Goal: Task Accomplishment & Management: Manage account settings

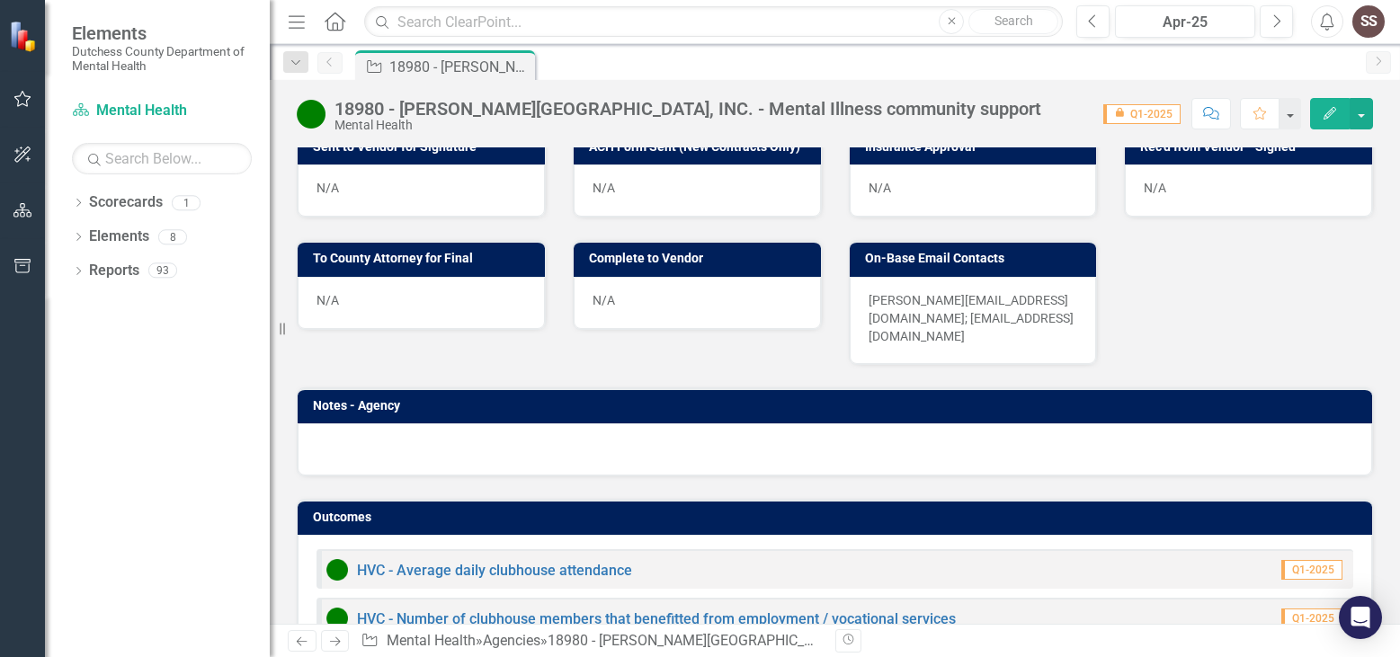
scroll to position [1297, 0]
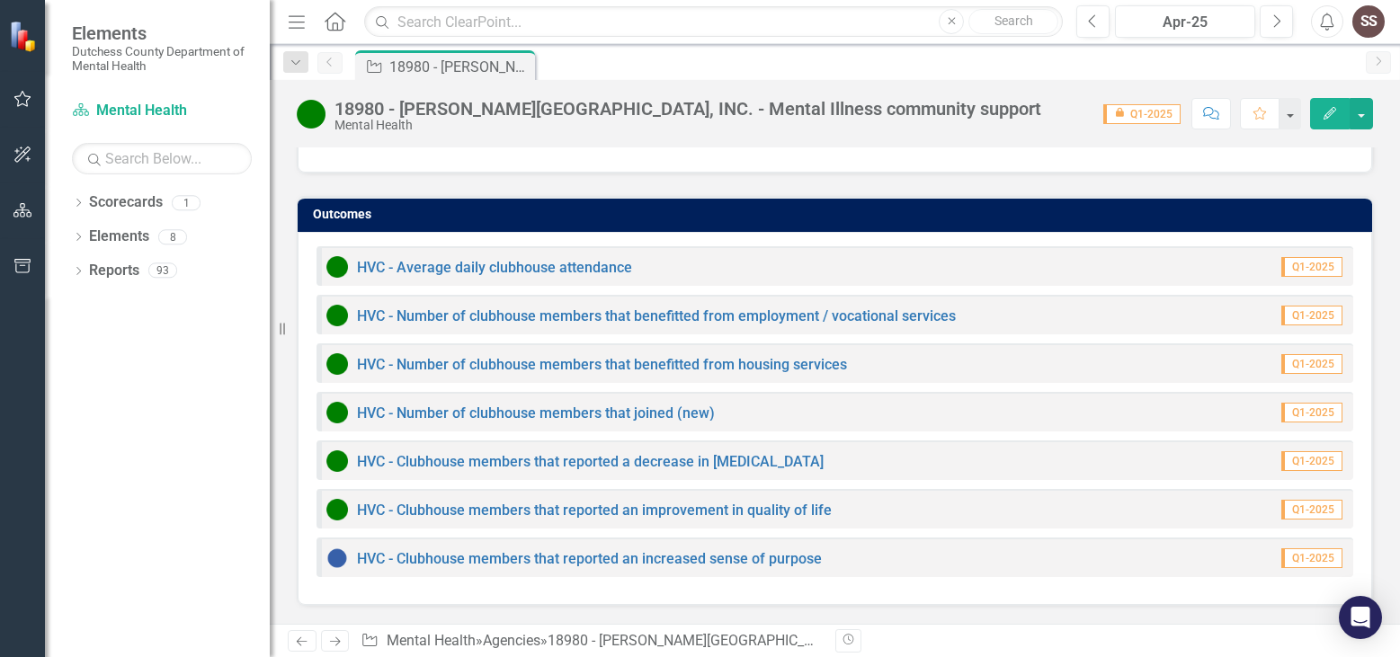
click at [1281, 263] on span "Q1-2025" at bounding box center [1311, 267] width 61 height 20
click at [592, 271] on link "HVC - Average daily clubhouse attendance" at bounding box center [494, 267] width 275 height 17
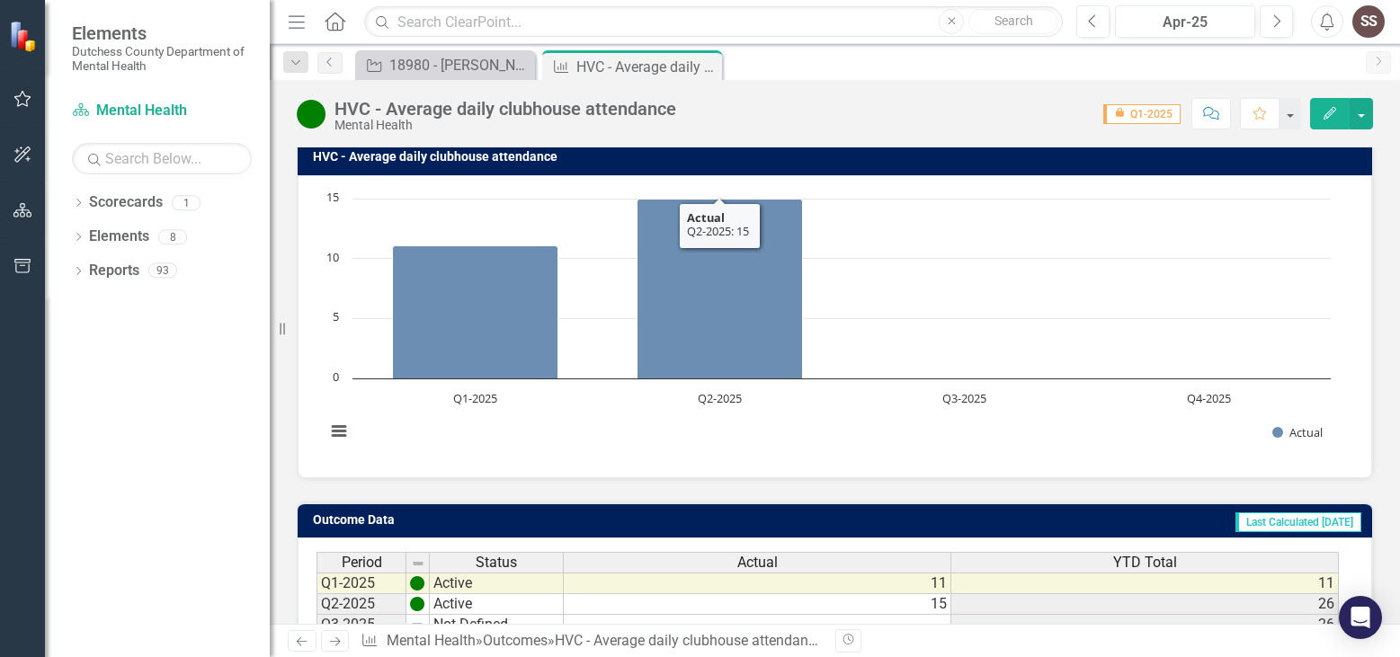
scroll to position [304, 0]
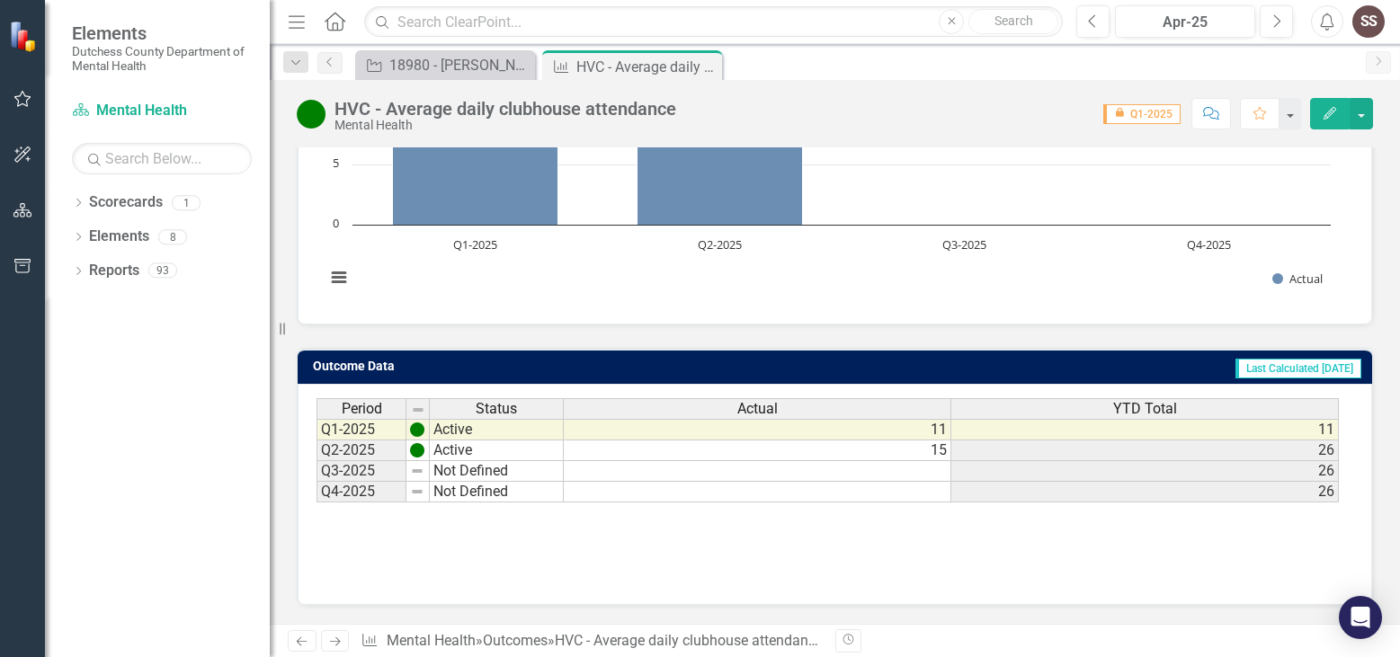
click at [913, 475] on td at bounding box center [758, 471] width 388 height 21
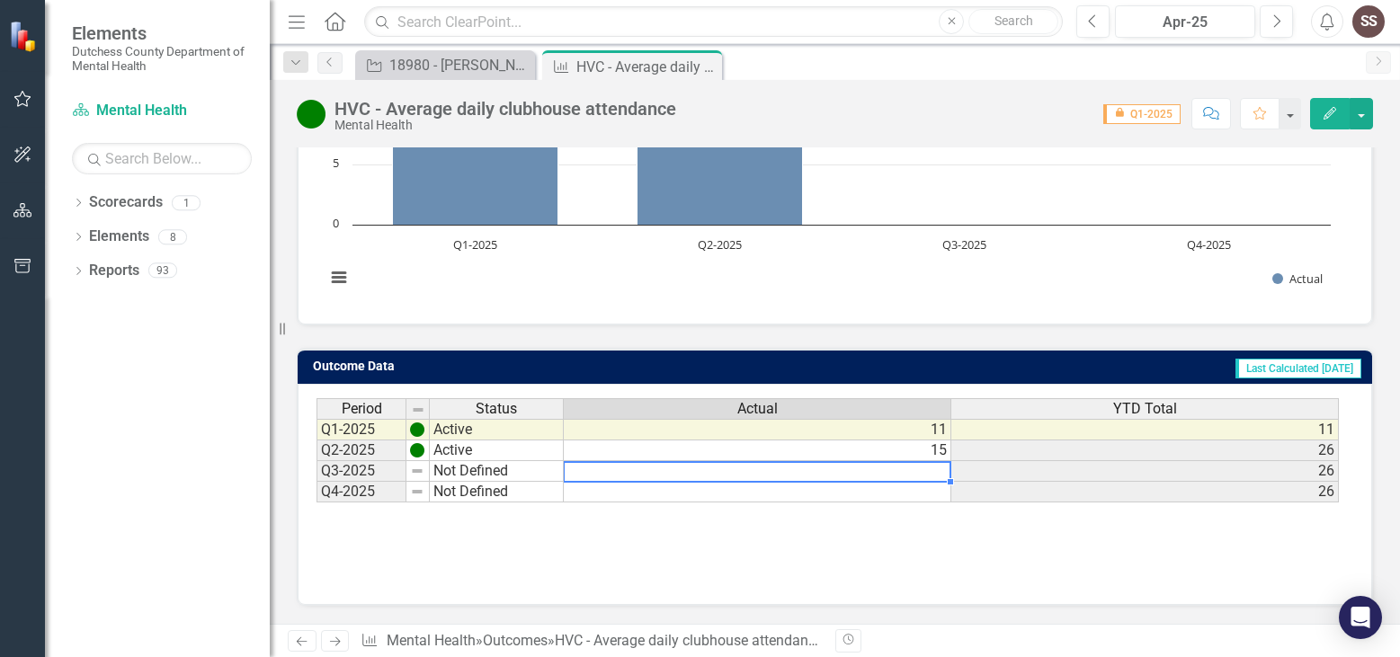
click at [913, 475] on td at bounding box center [758, 471] width 388 height 21
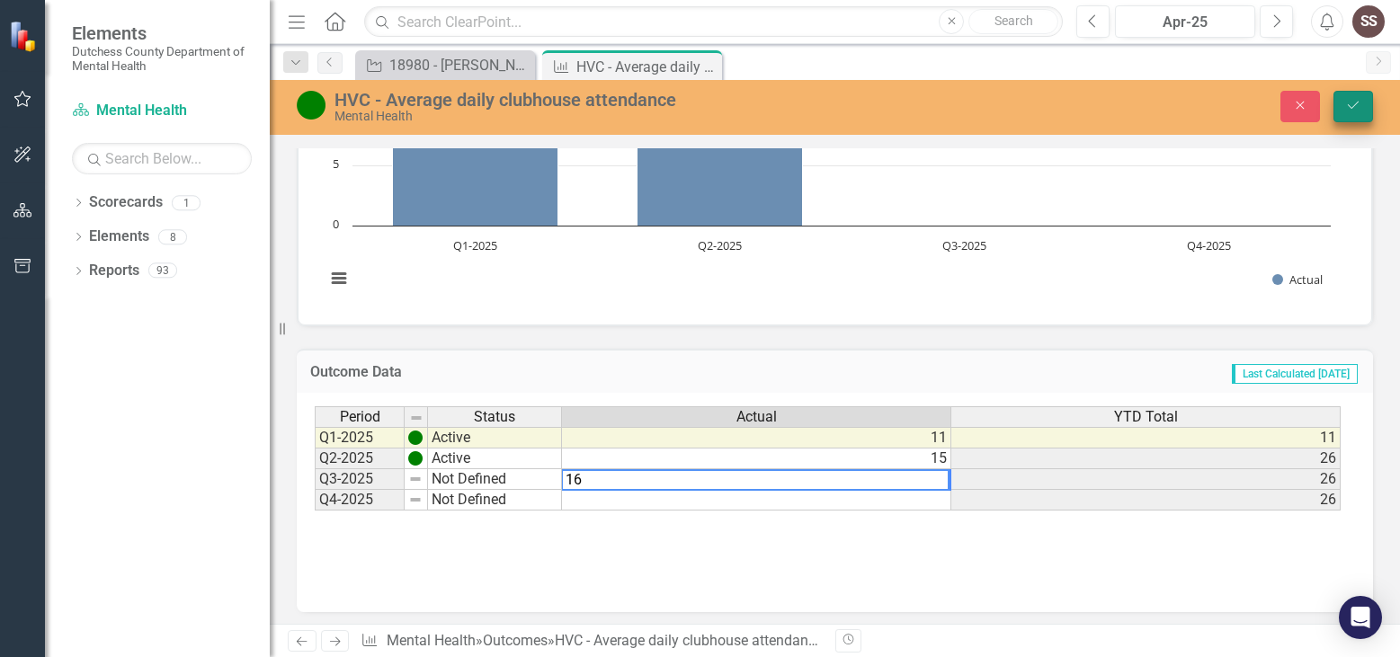
type textarea "16"
click at [1354, 103] on icon "Save" at bounding box center [1353, 105] width 16 height 13
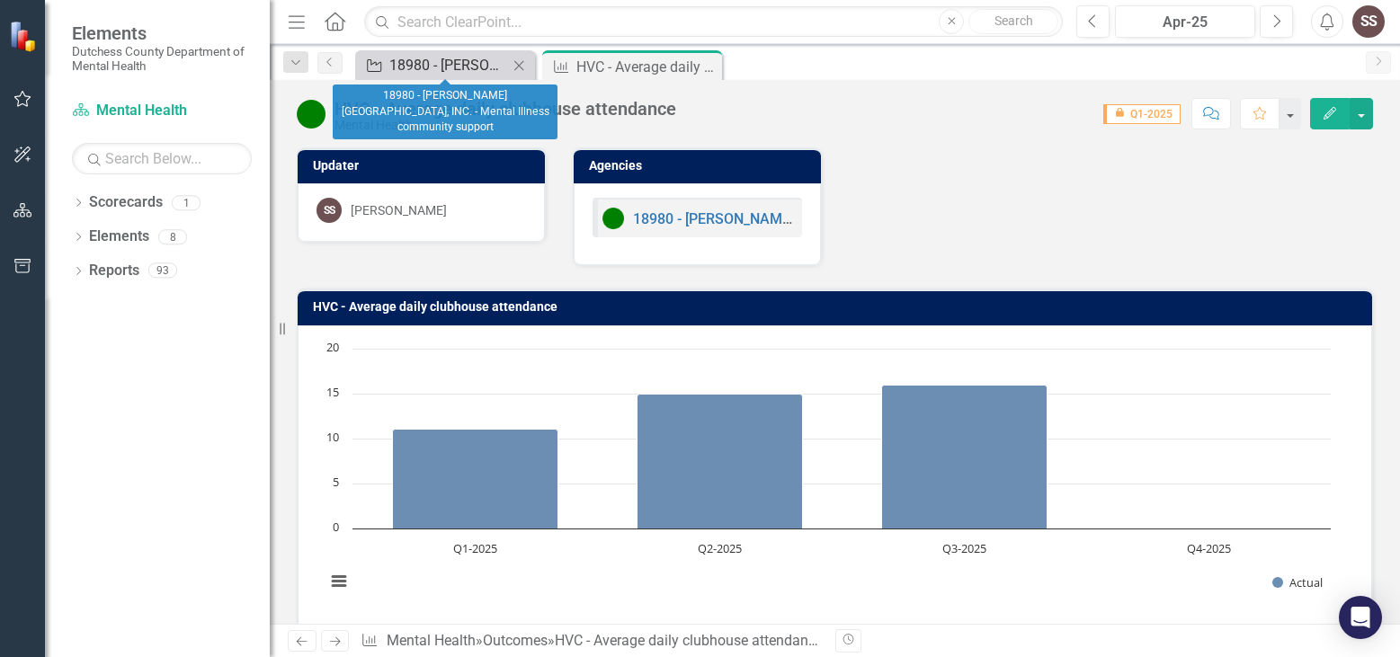
click at [401, 57] on div "18980 - [PERSON_NAME][GEOGRAPHIC_DATA], INC. - Mental Illness community support" at bounding box center [448, 65] width 119 height 22
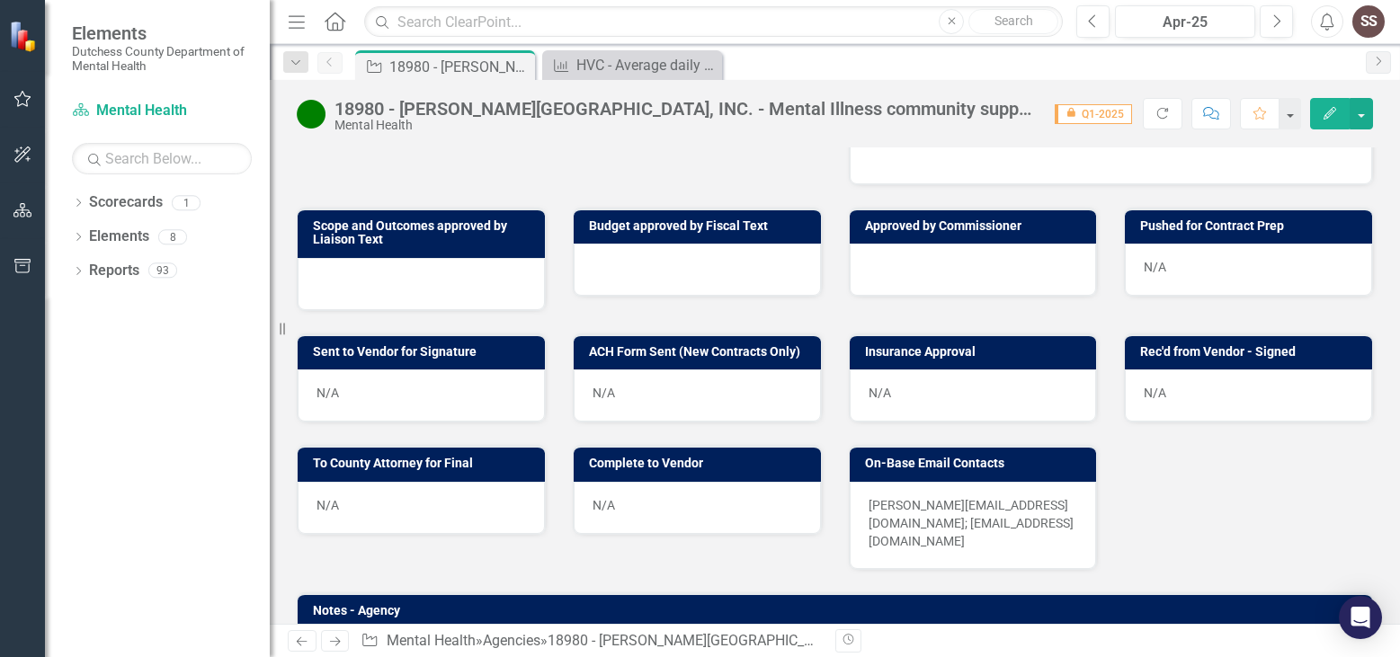
scroll to position [1297, 0]
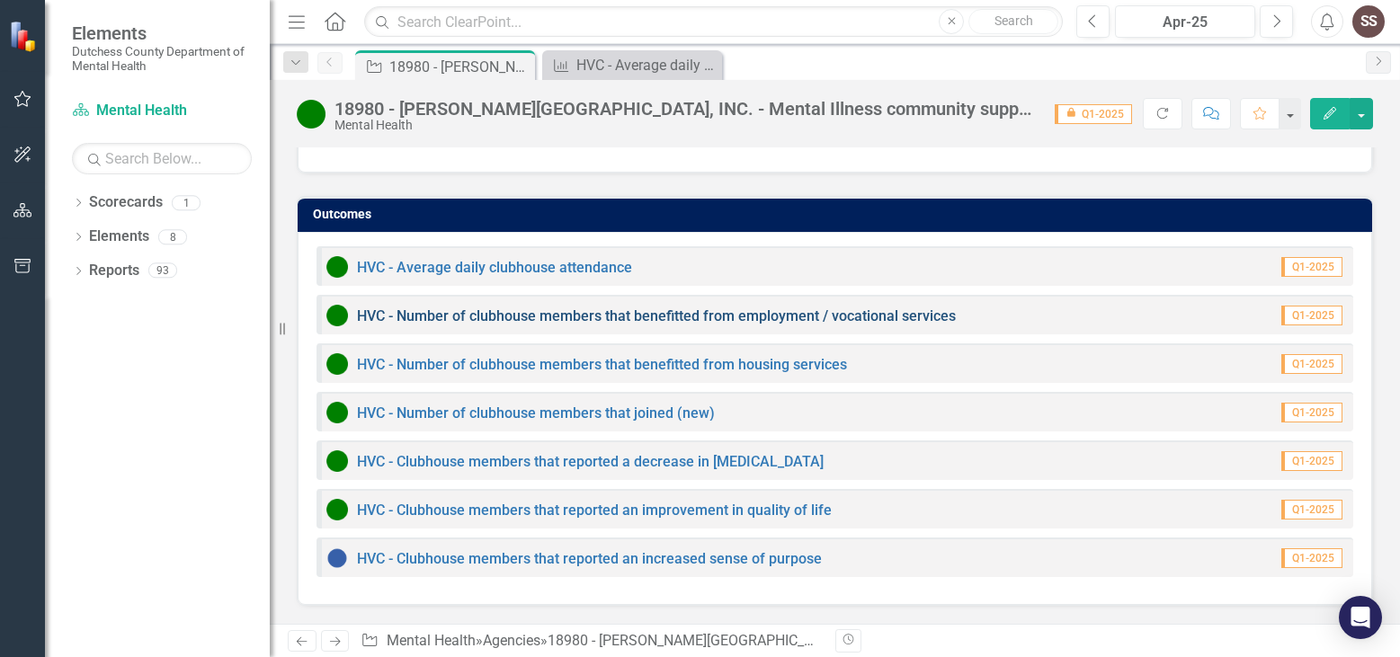
click at [611, 318] on link "HVC - Number of clubhouse members that benefitted from employment / vocational …" at bounding box center [656, 316] width 599 height 17
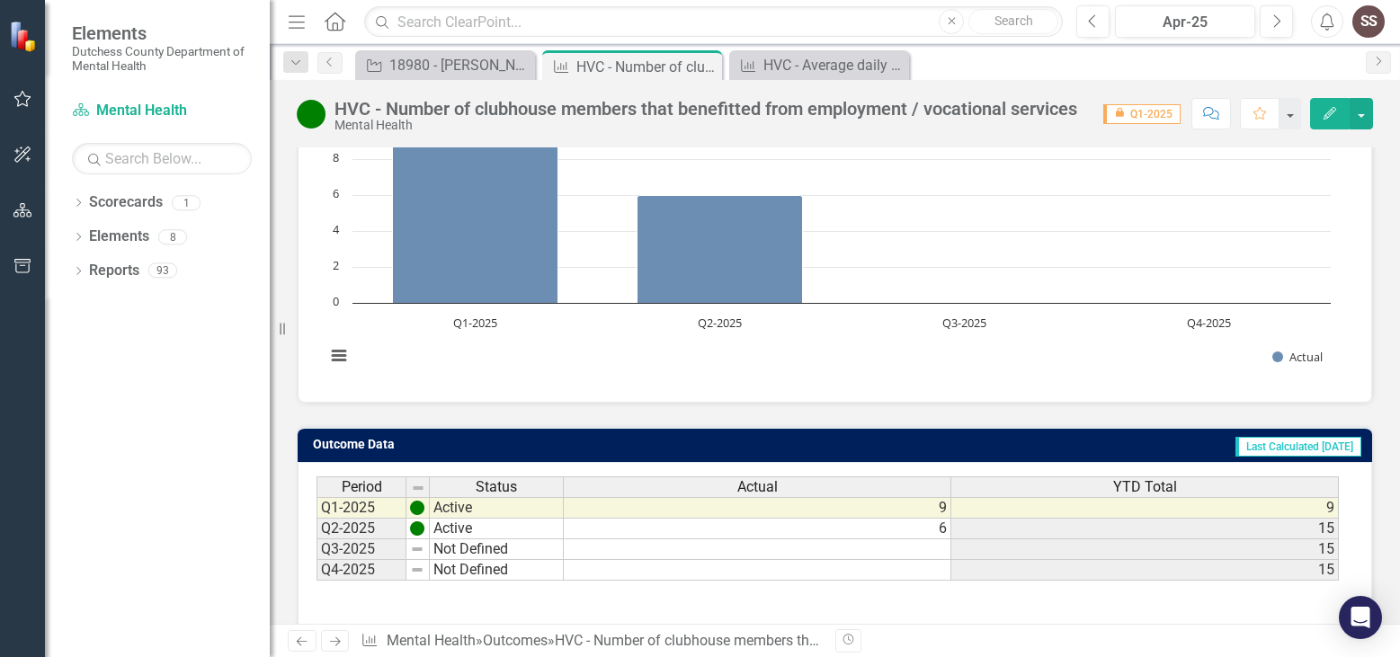
scroll to position [247, 0]
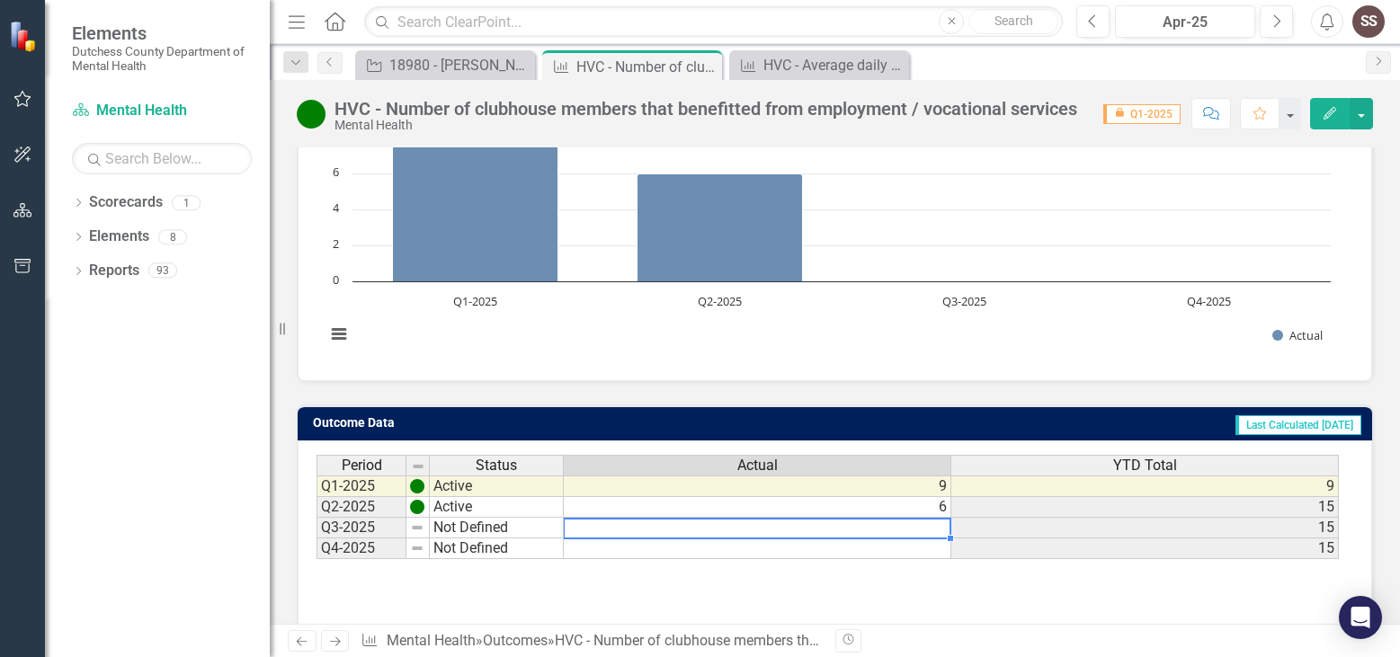
click at [932, 531] on td at bounding box center [758, 528] width 388 height 21
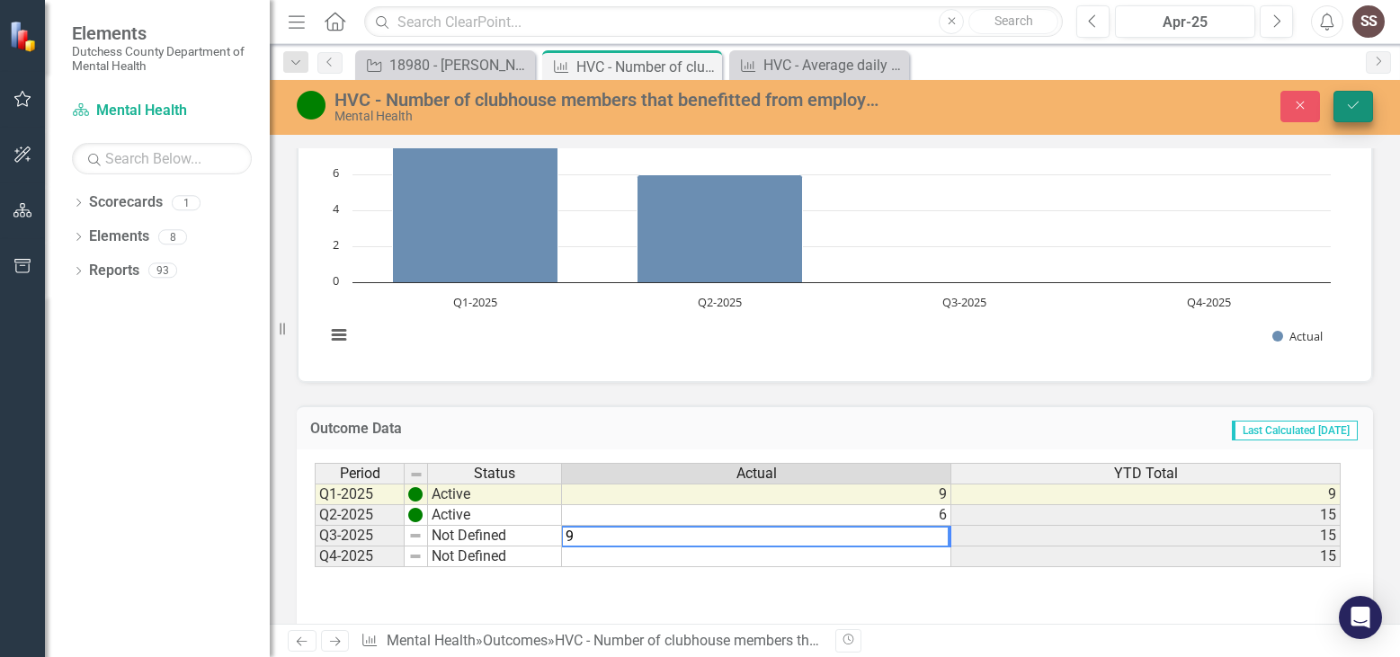
type textarea "9"
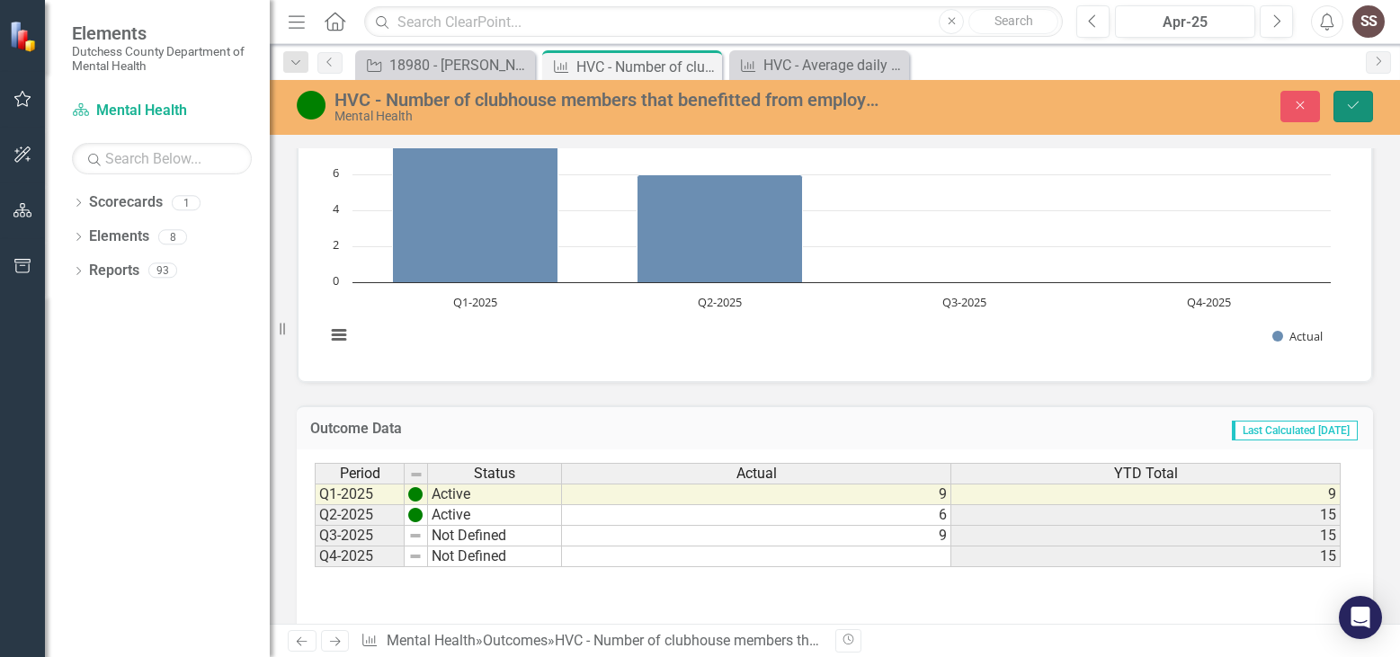
click at [1360, 103] on icon "Save" at bounding box center [1353, 105] width 16 height 13
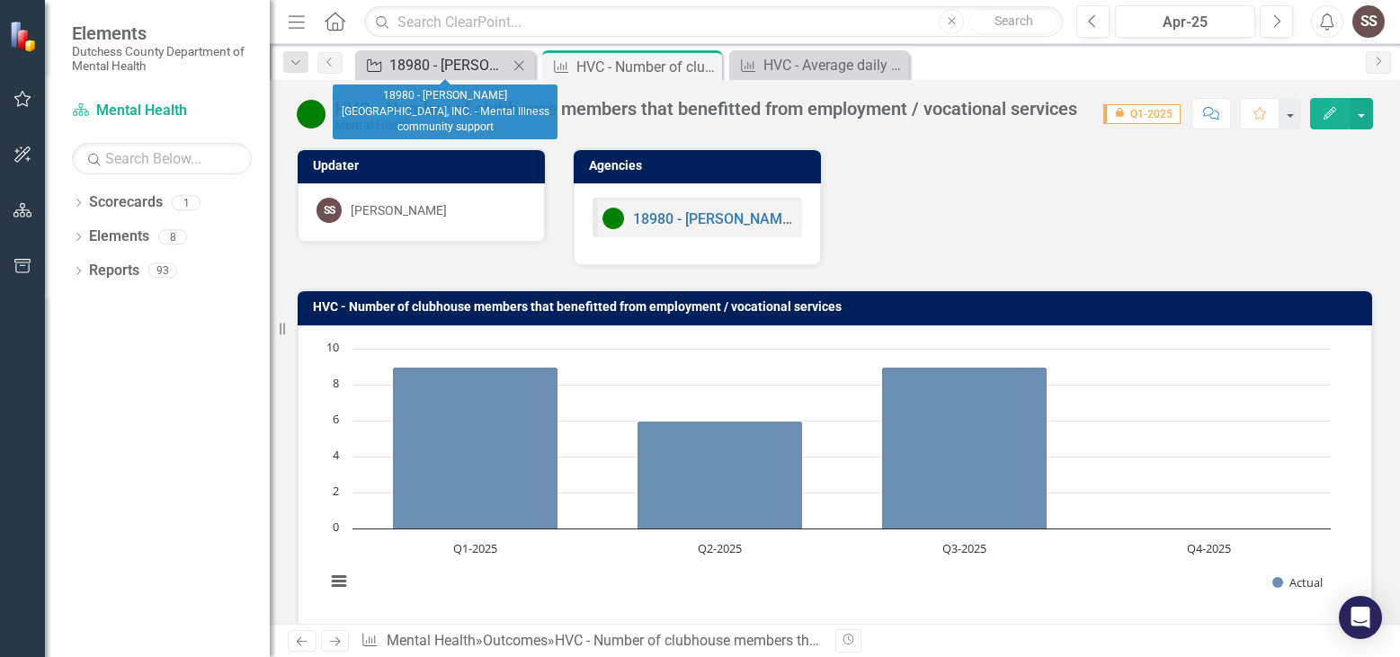
click at [463, 59] on div "18980 - [PERSON_NAME][GEOGRAPHIC_DATA], INC. - Mental Illness community support" at bounding box center [448, 65] width 119 height 22
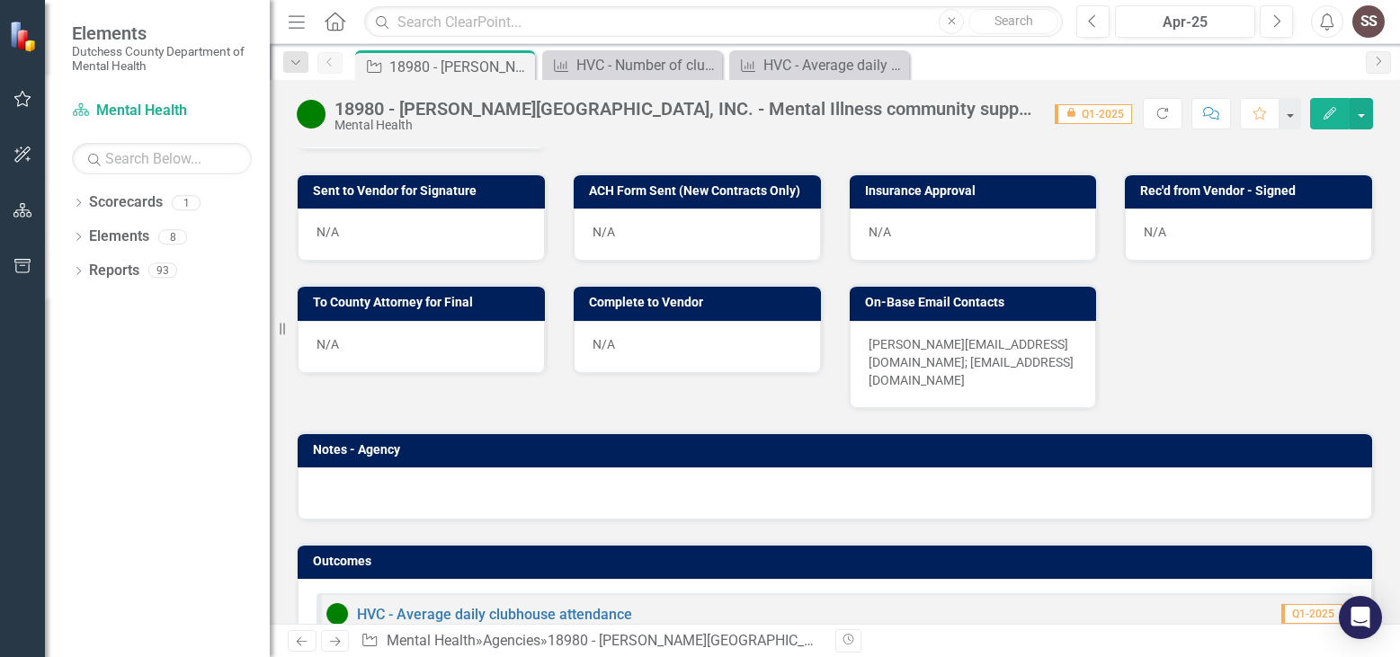
scroll to position [1297, 0]
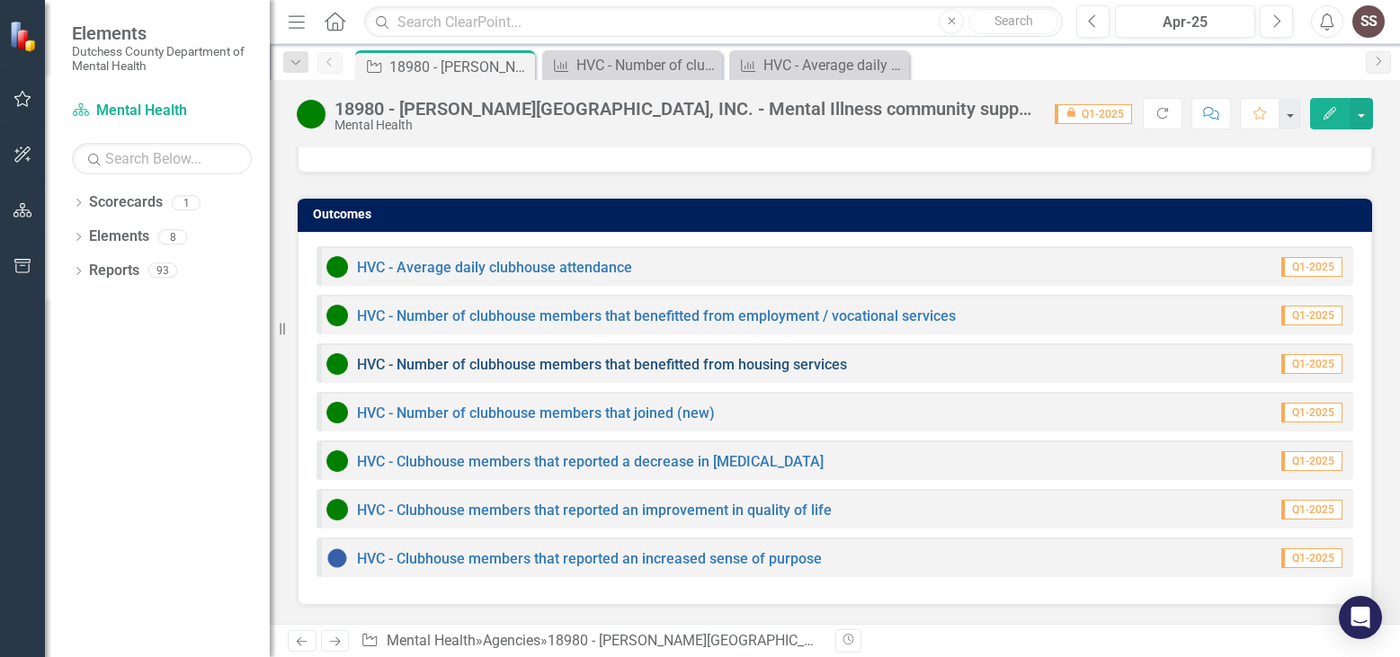
click at [652, 362] on link "HVC - Number of clubhouse members that benefitted from housing services" at bounding box center [602, 364] width 490 height 17
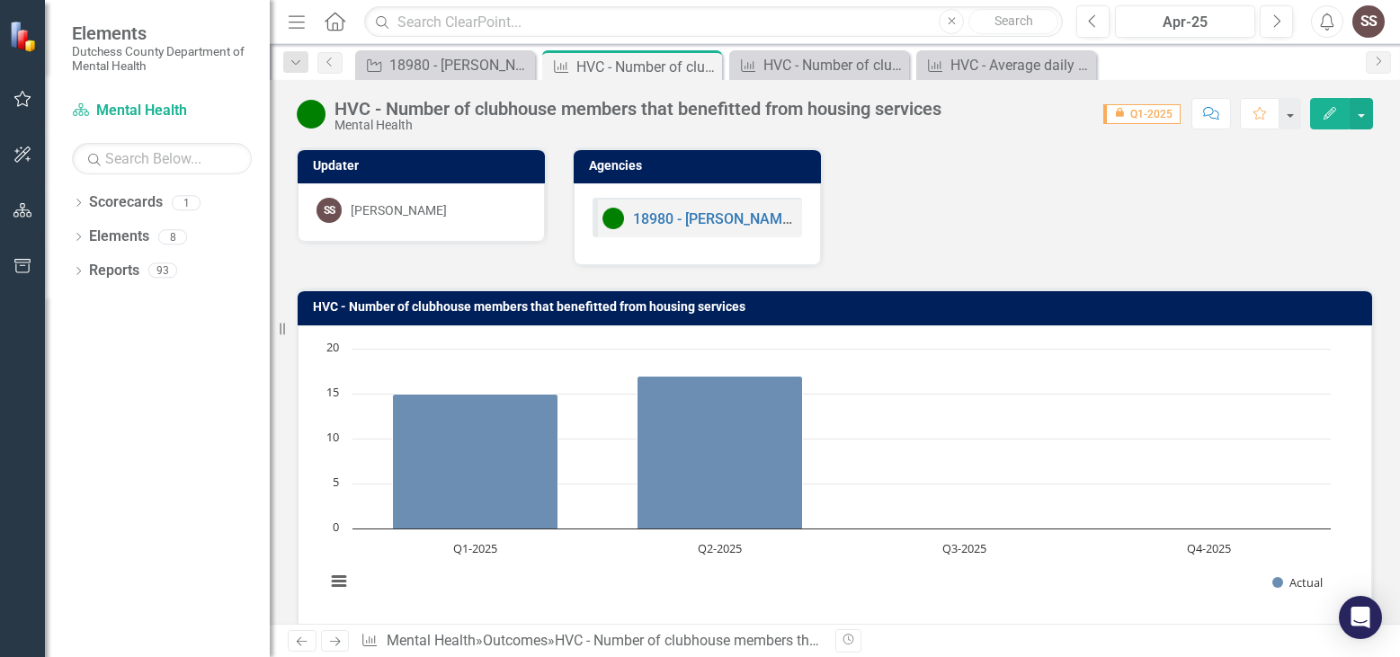
scroll to position [236, 0]
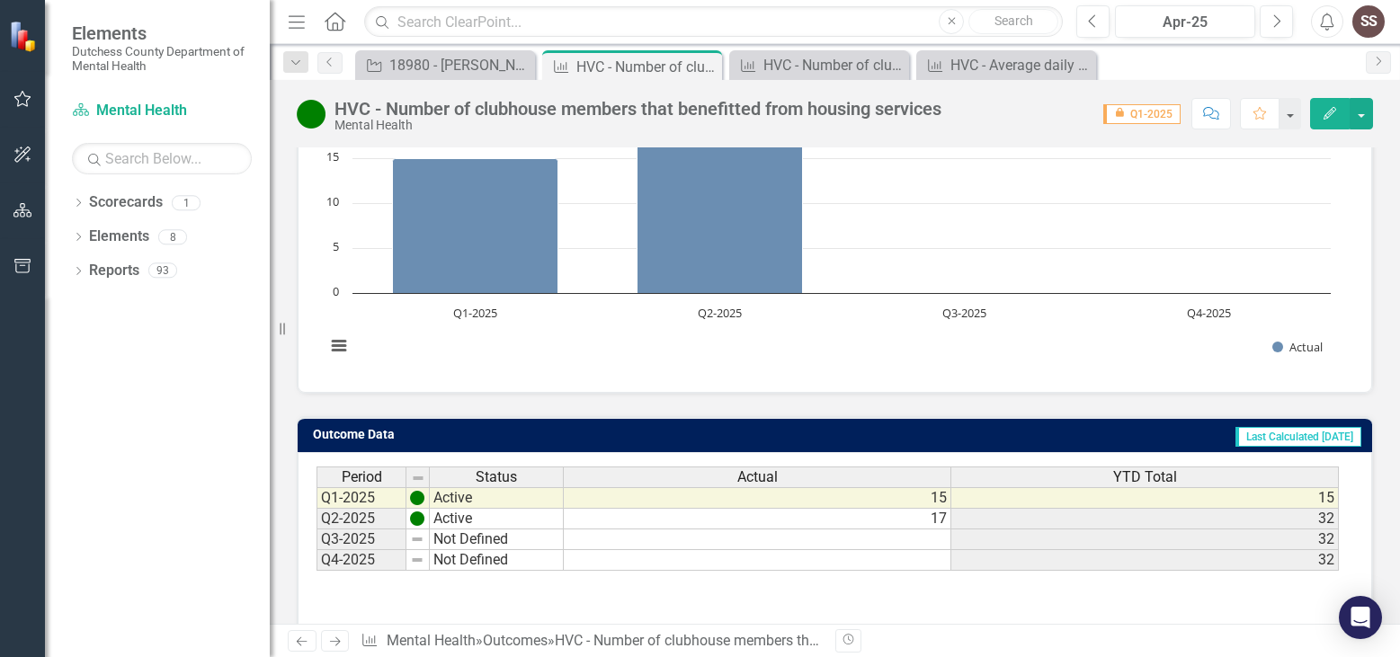
click at [927, 541] on td at bounding box center [758, 540] width 388 height 21
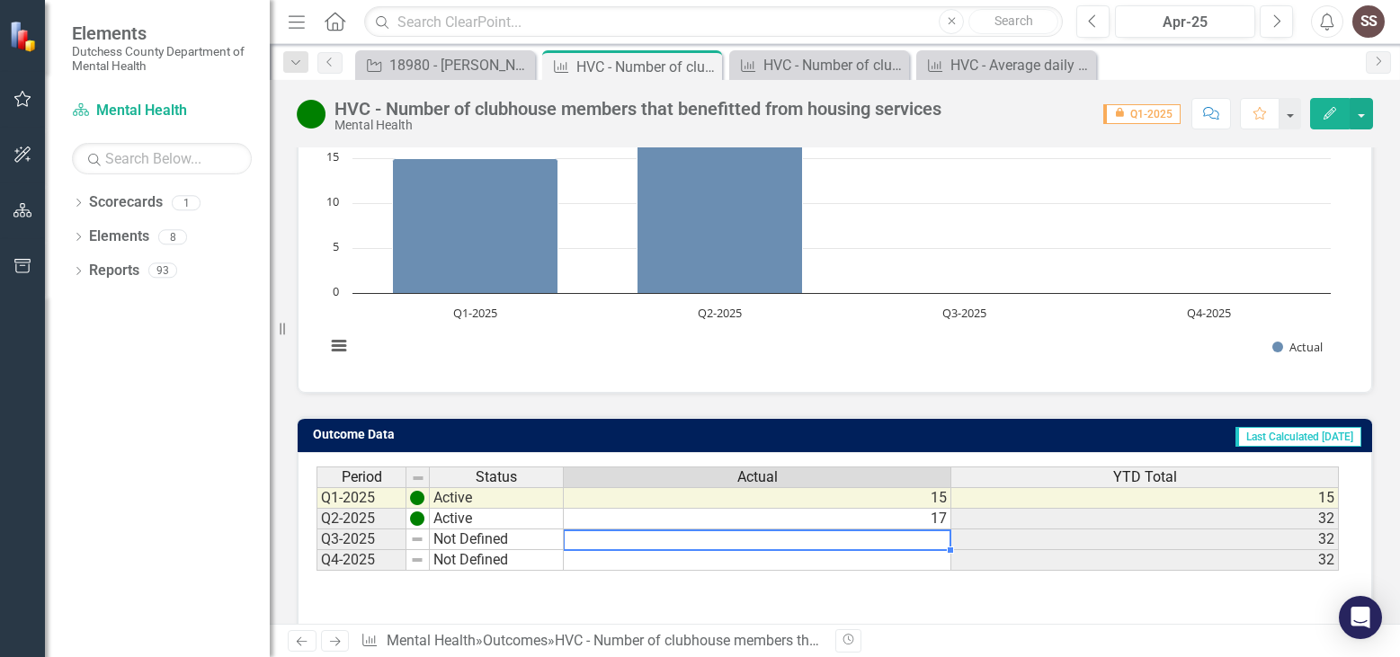
click at [927, 541] on td at bounding box center [758, 540] width 388 height 21
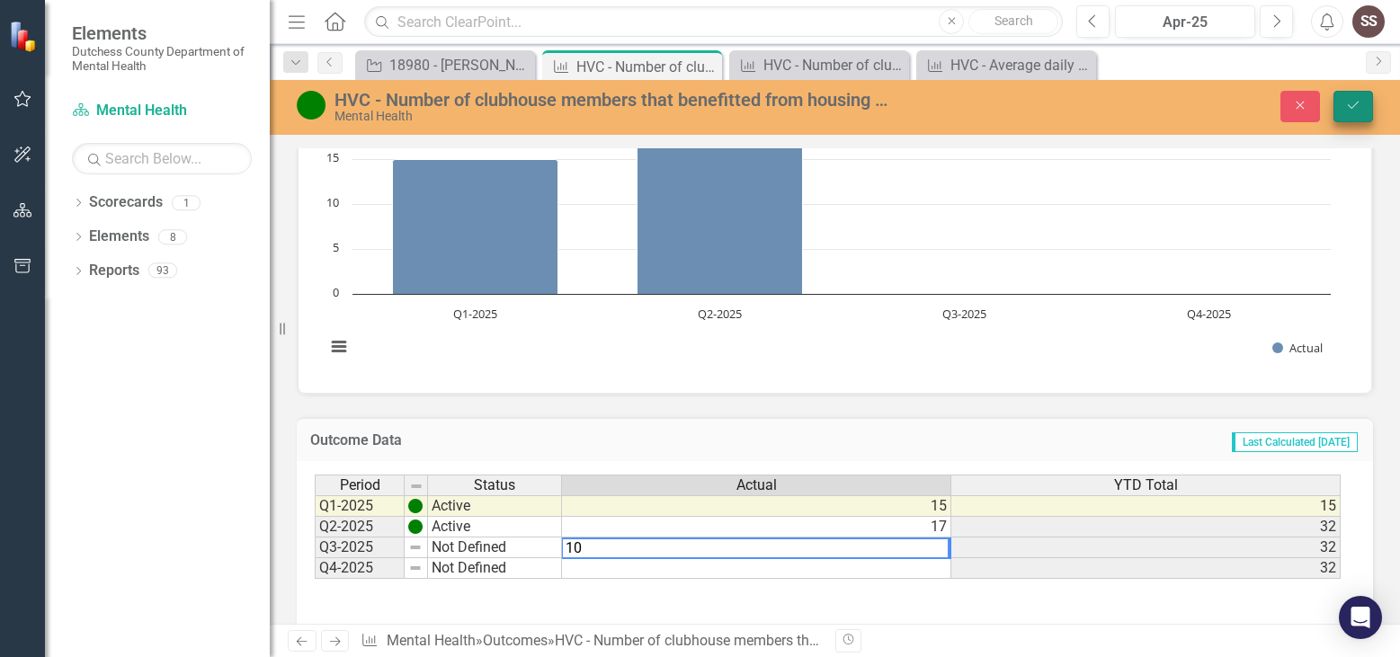
type textarea "10"
click at [1357, 99] on icon "Save" at bounding box center [1353, 105] width 16 height 13
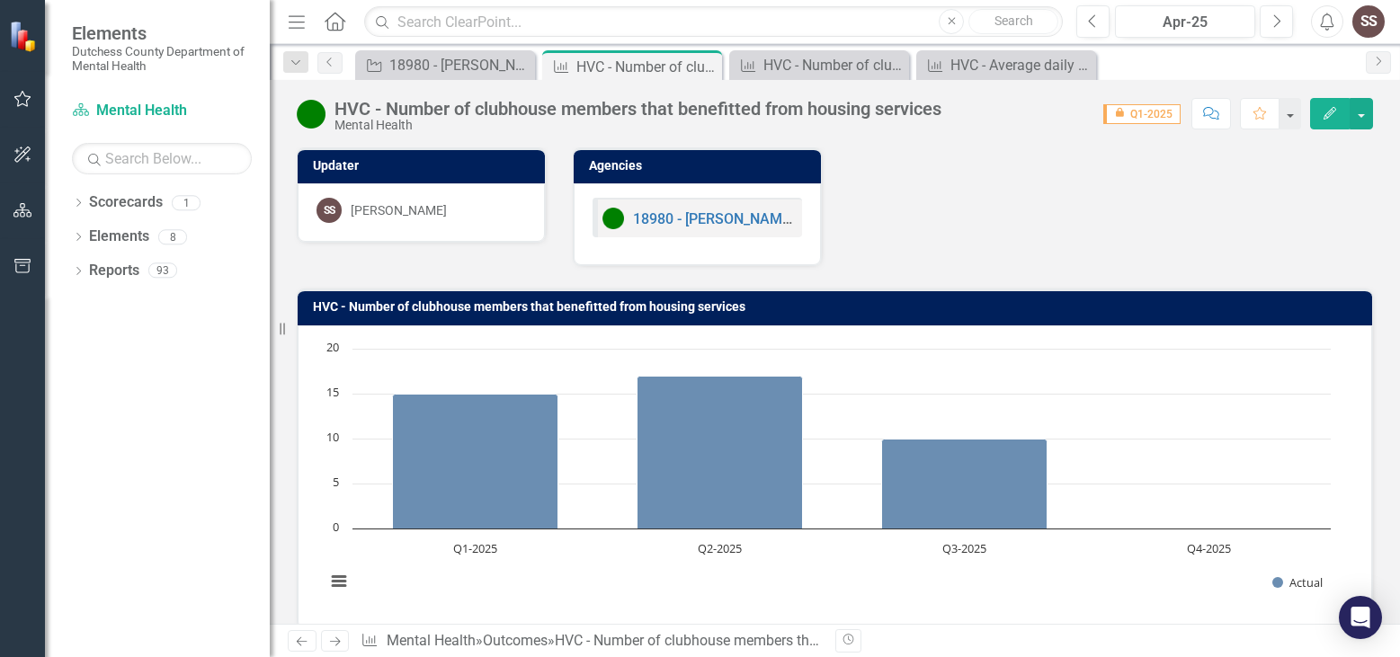
scroll to position [270, 0]
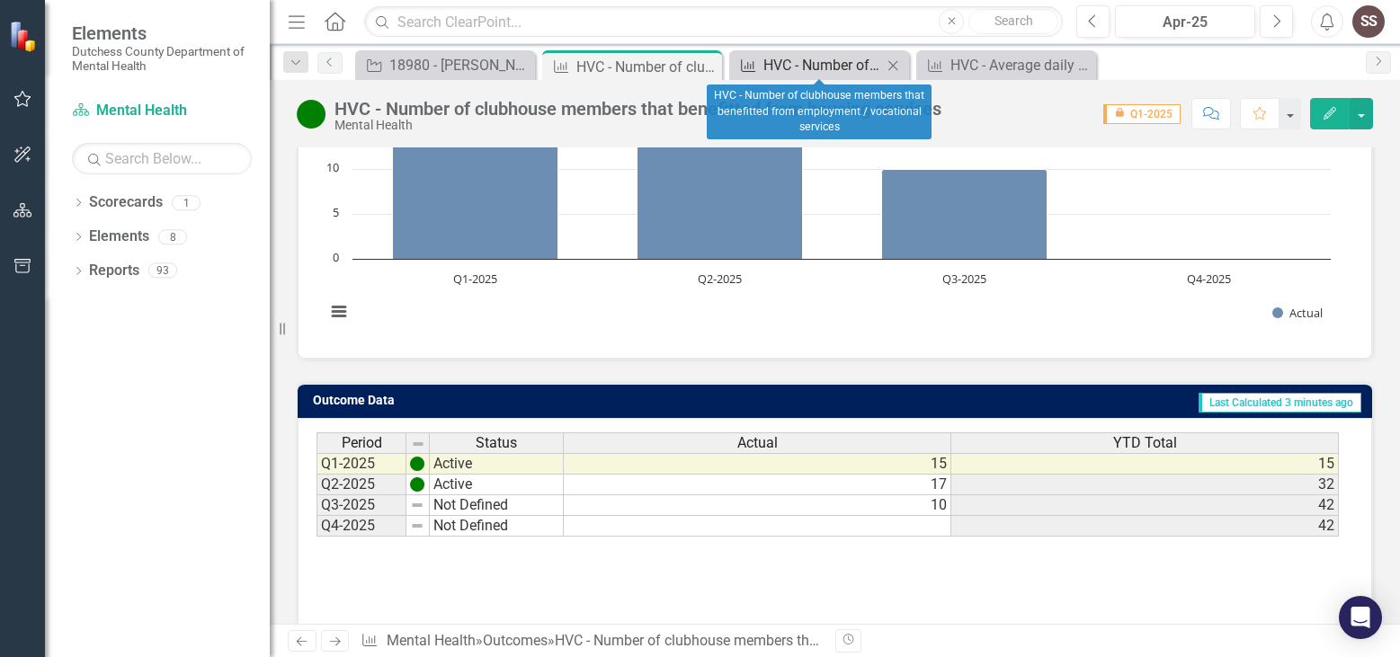
click at [783, 58] on div "HVC - Number of clubhouse members that benefitted from employment / vocational …" at bounding box center [822, 65] width 119 height 22
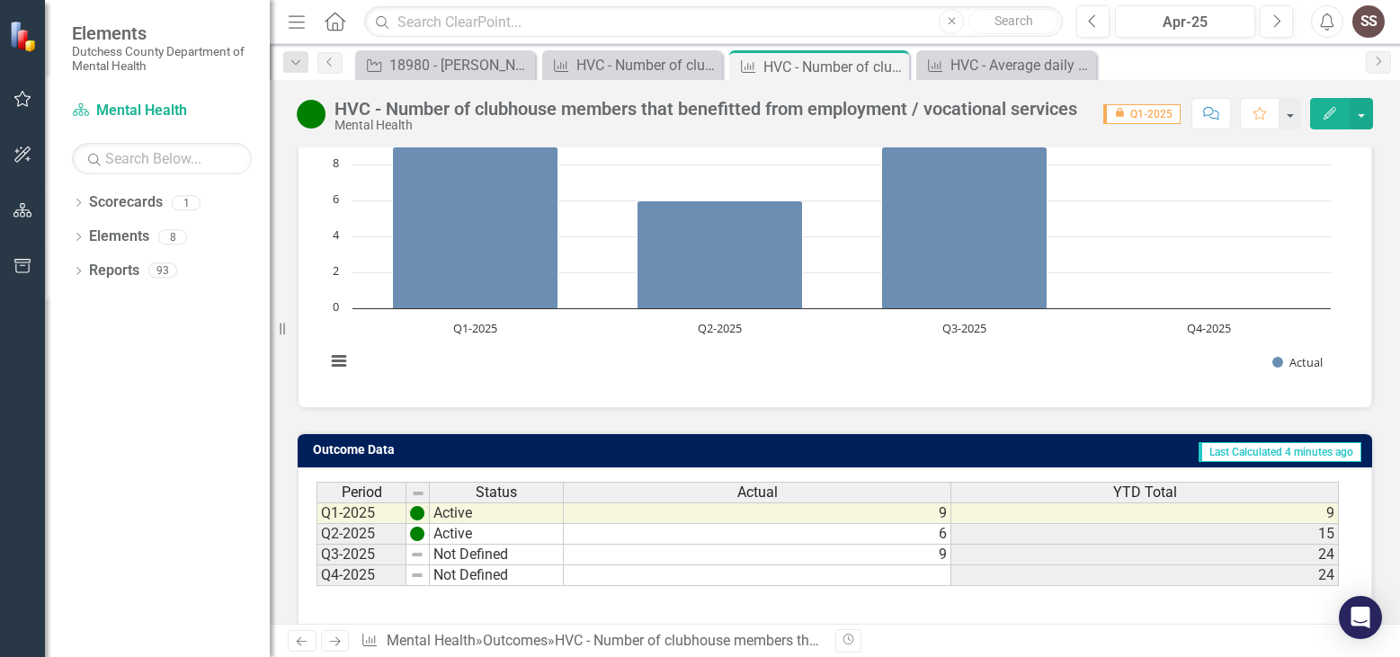
scroll to position [221, 0]
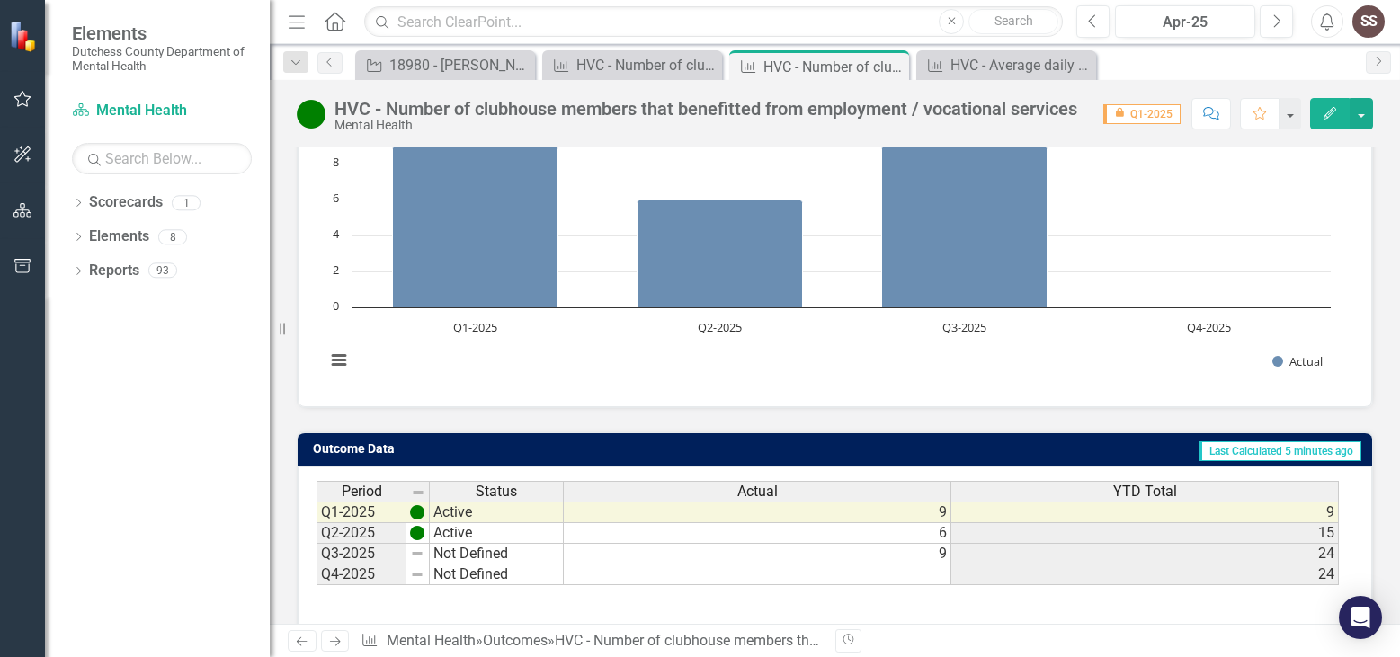
click at [1146, 109] on span "icon.lock Q1-2025" at bounding box center [1141, 114] width 77 height 20
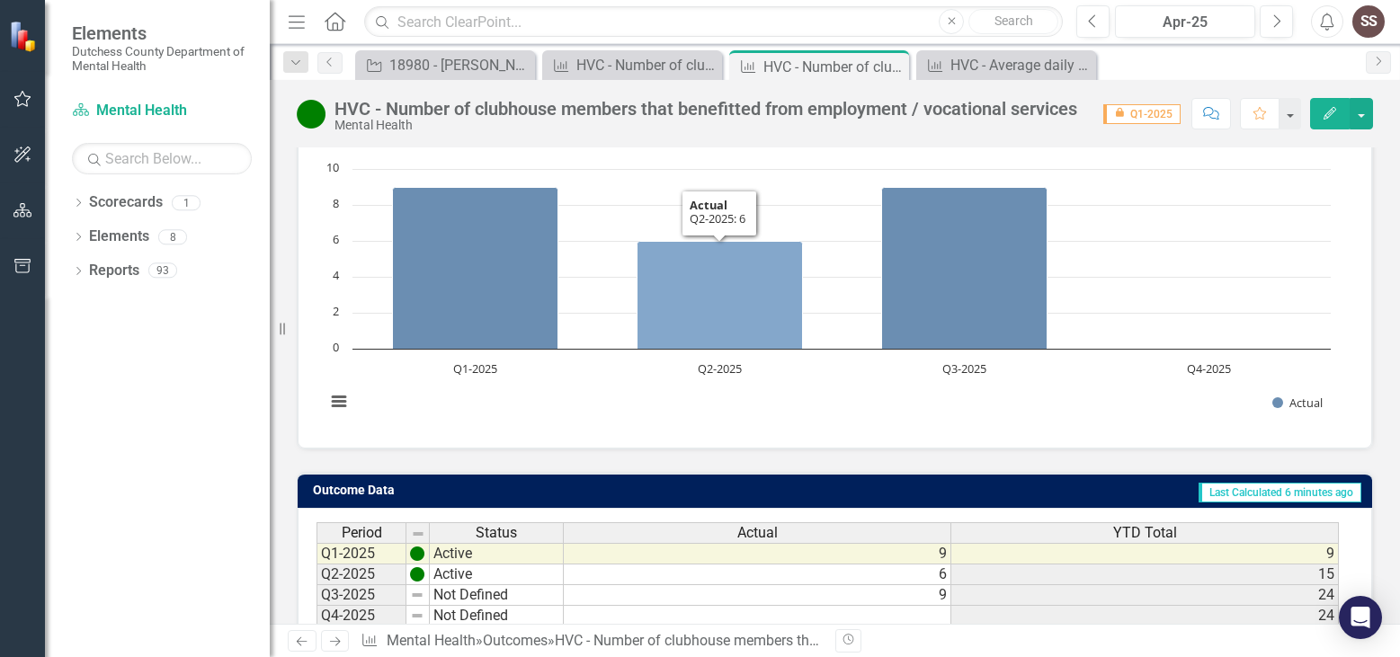
scroll to position [165, 0]
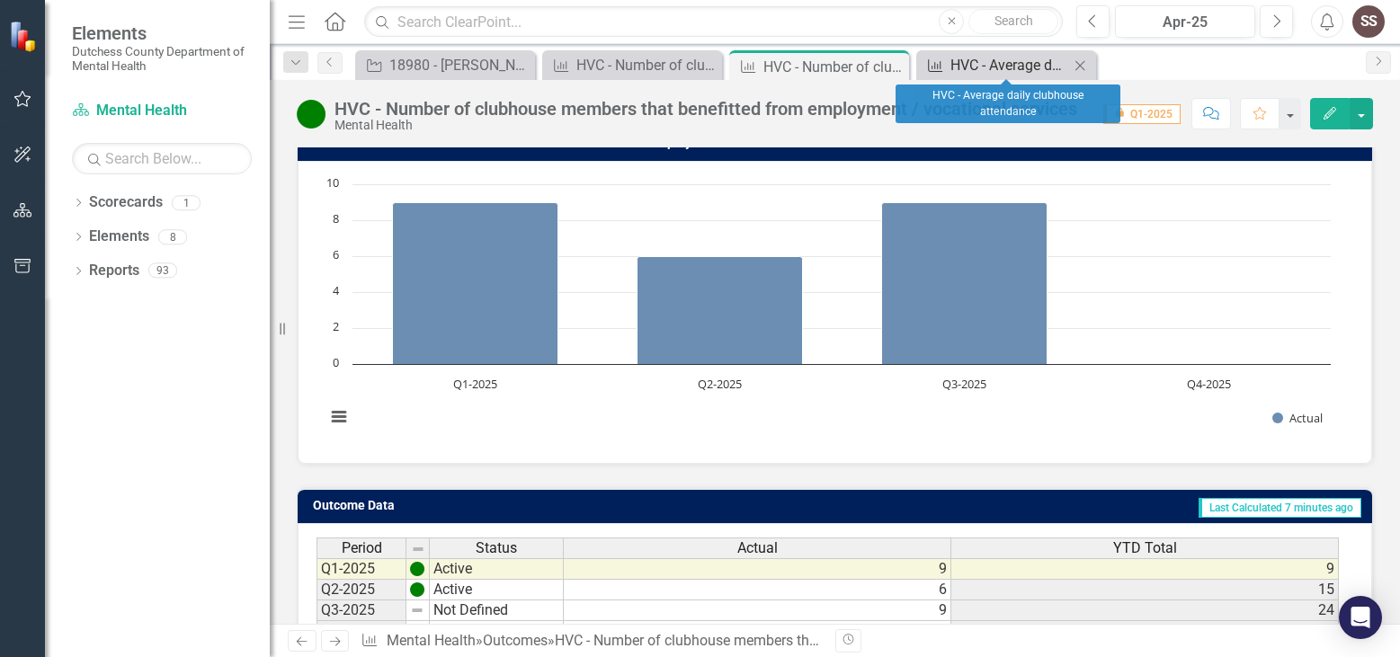
click at [956, 69] on div "HVC - Average daily clubhouse attendance" at bounding box center [1009, 65] width 119 height 22
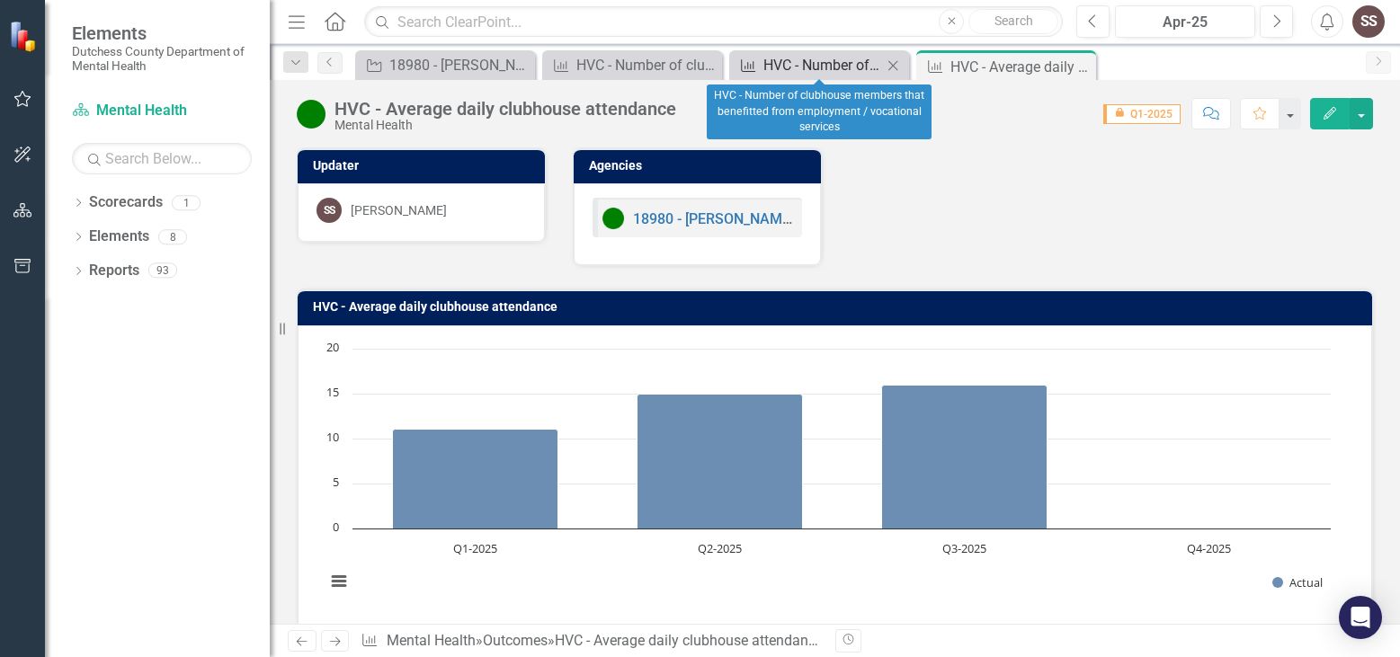
click at [801, 67] on div "HVC - Number of clubhouse members that benefitted from employment / vocational …" at bounding box center [822, 65] width 119 height 22
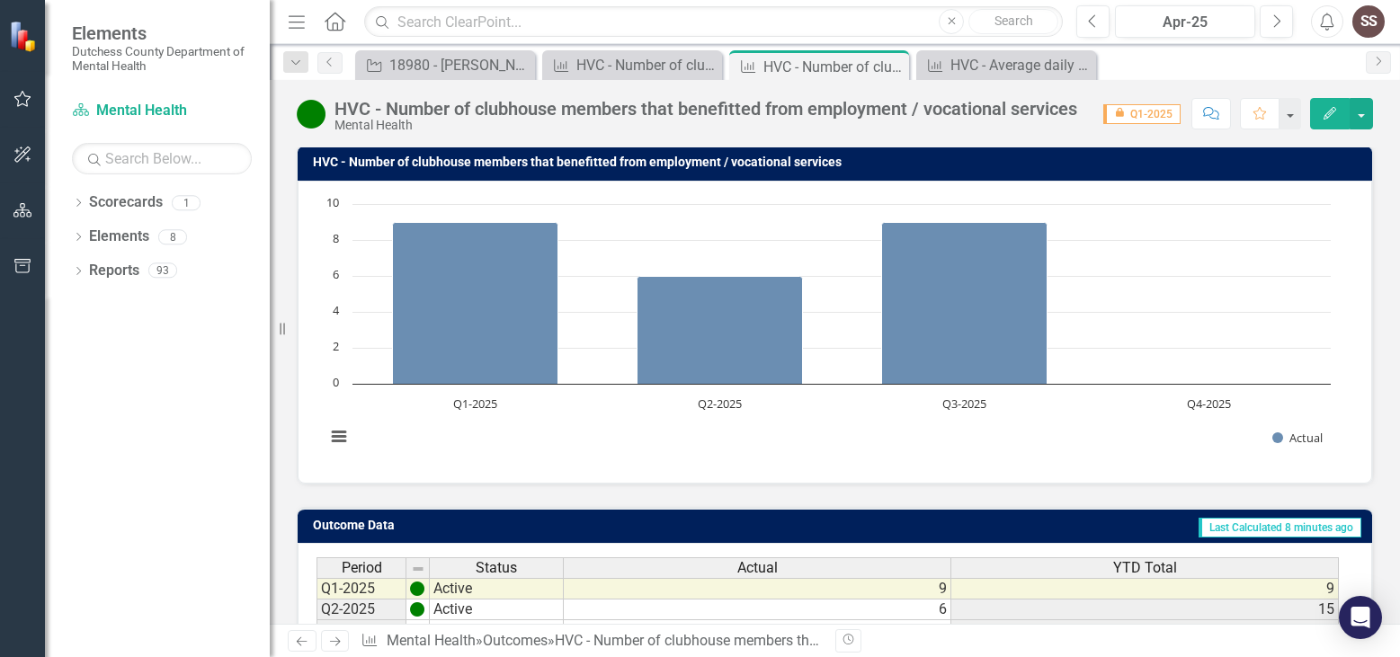
scroll to position [144, 0]
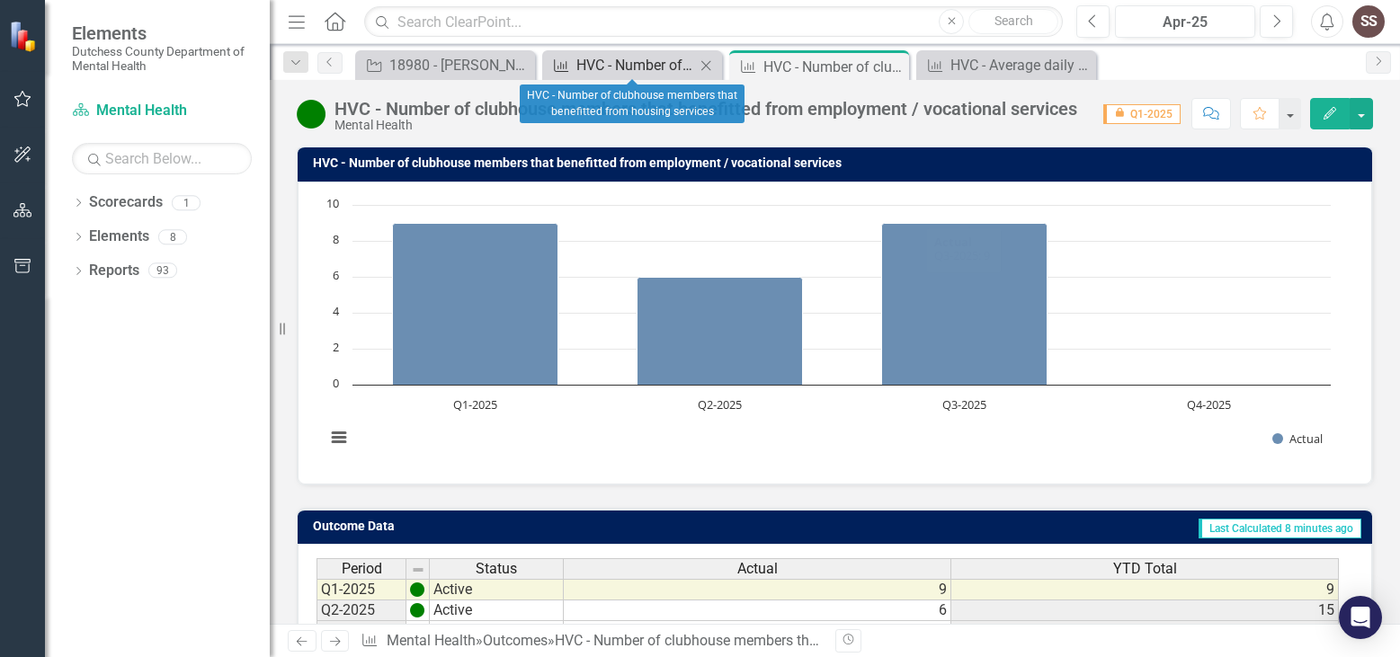
click at [590, 65] on div "HVC - Number of clubhouse members that benefitted from housing services" at bounding box center [635, 65] width 119 height 22
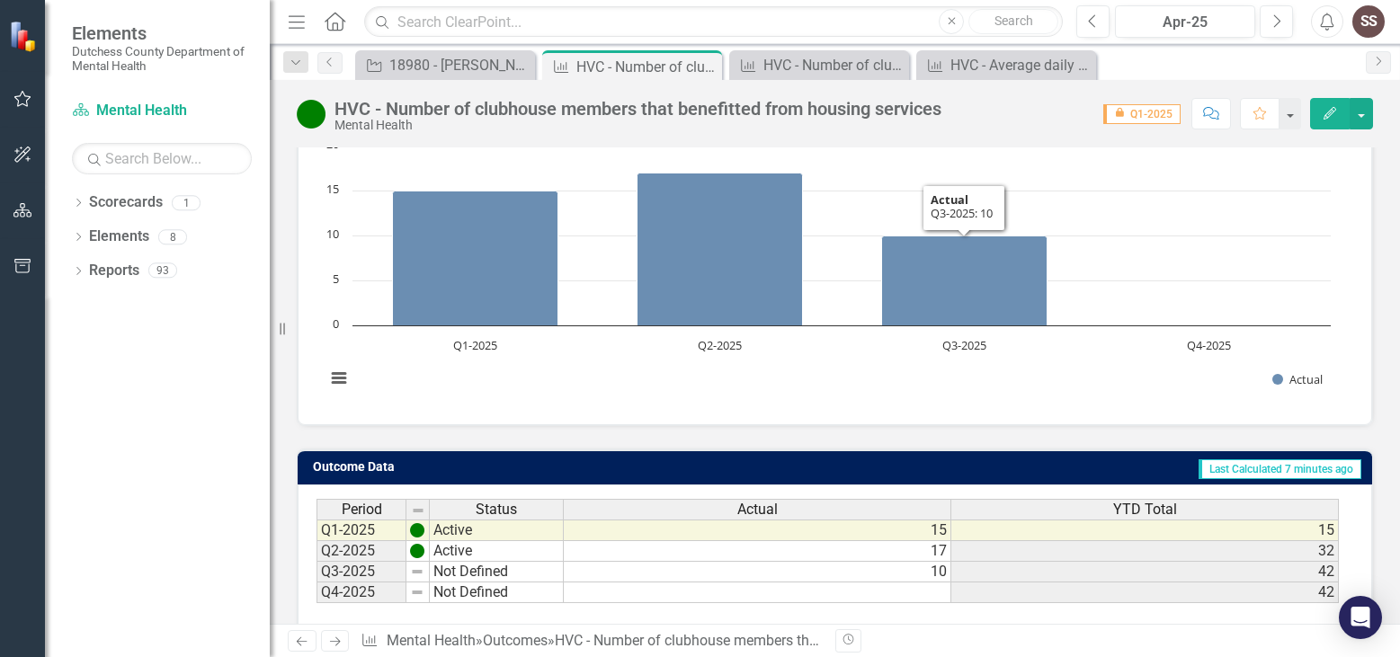
scroll to position [204, 0]
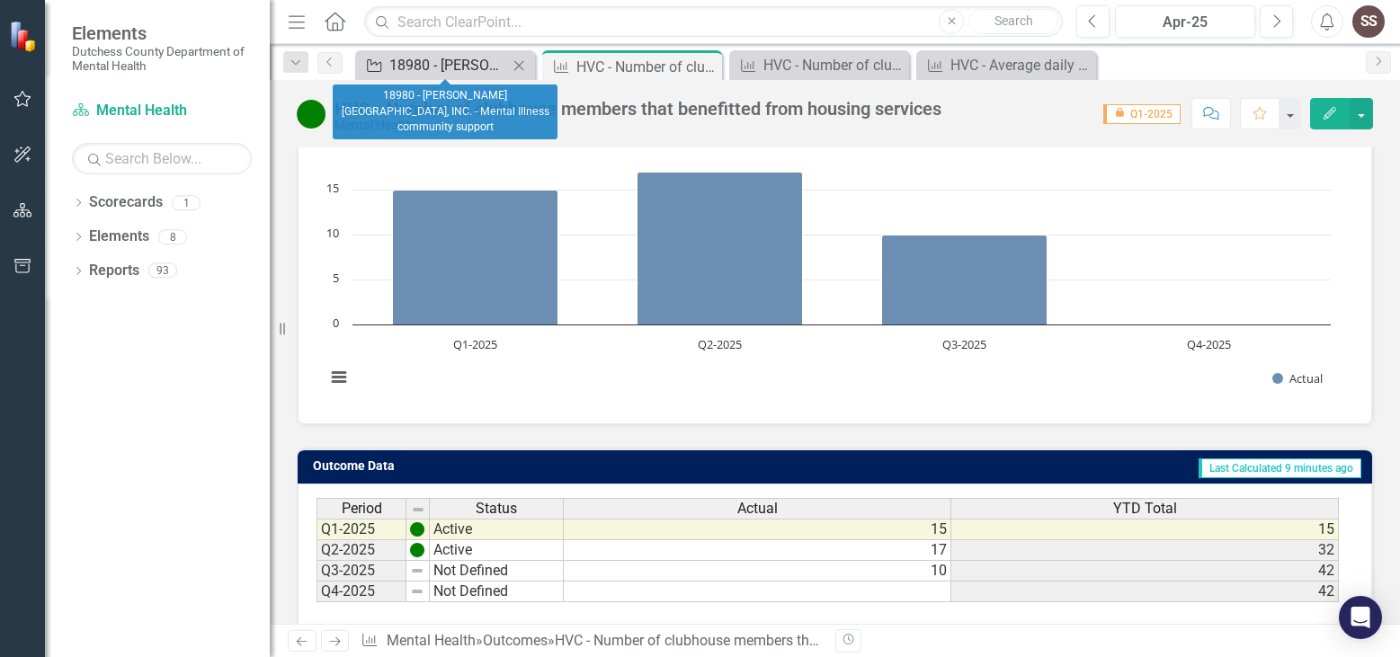
click at [441, 64] on div "18980 - [PERSON_NAME][GEOGRAPHIC_DATA], INC. - Mental Illness community support" at bounding box center [448, 65] width 119 height 22
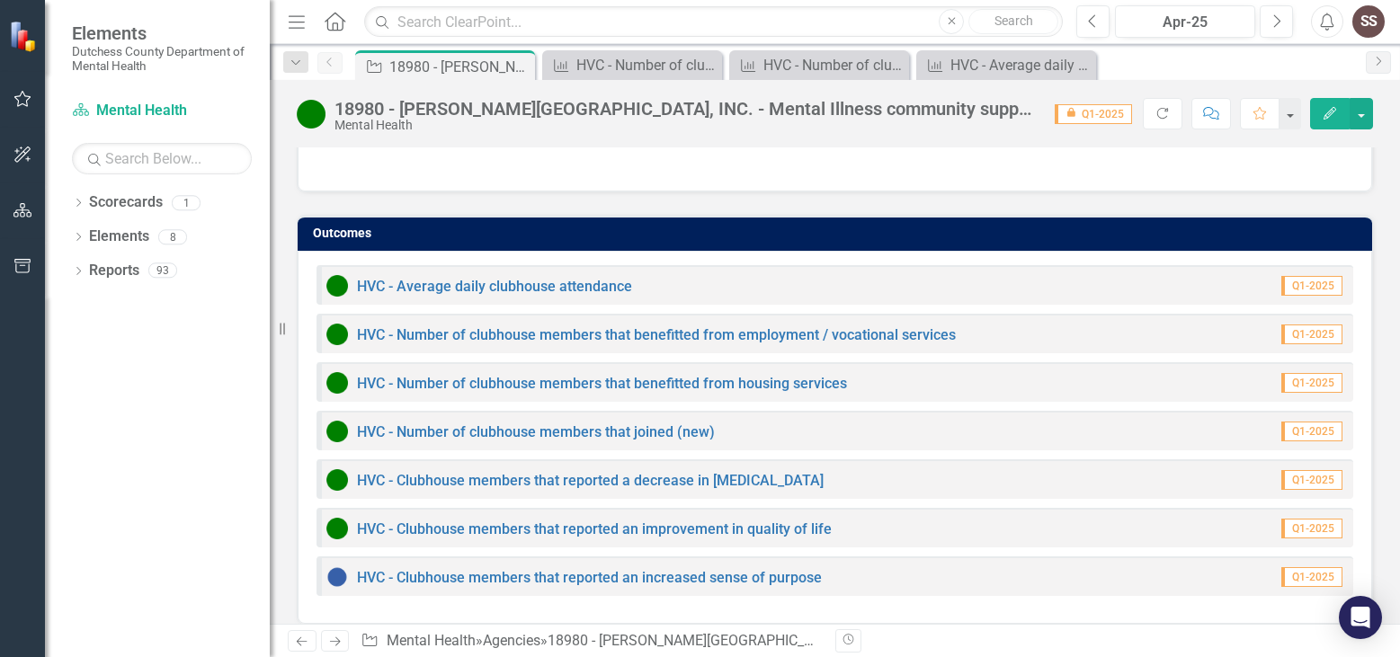
scroll to position [1279, 0]
click at [676, 433] on link "HVC - Number of clubhouse members that joined (new)" at bounding box center [536, 431] width 358 height 17
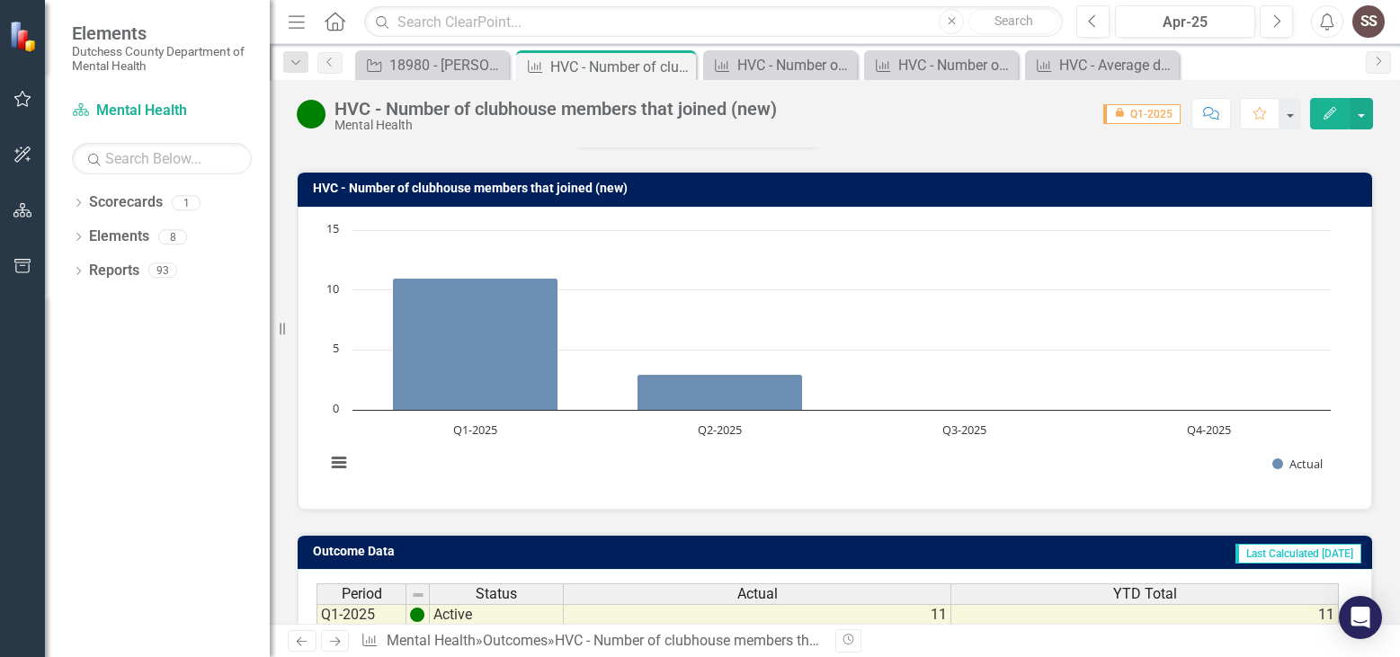
scroll to position [304, 0]
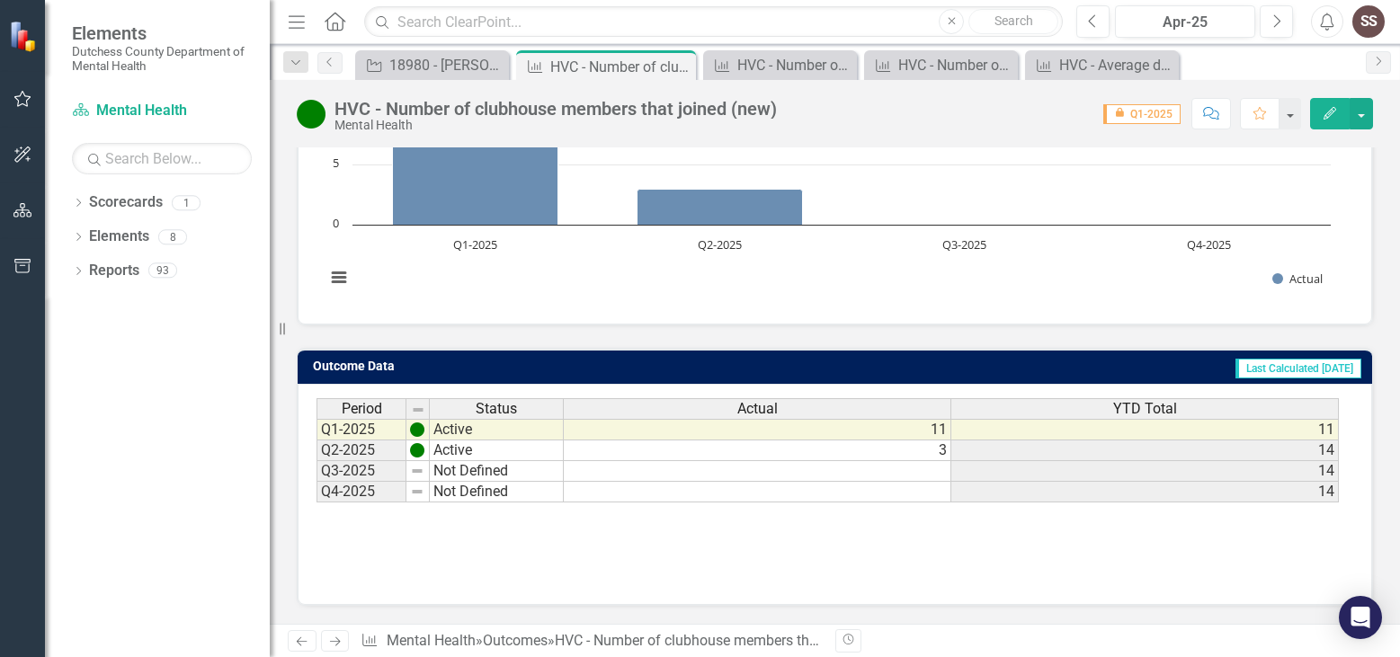
click at [913, 476] on td at bounding box center [758, 471] width 388 height 21
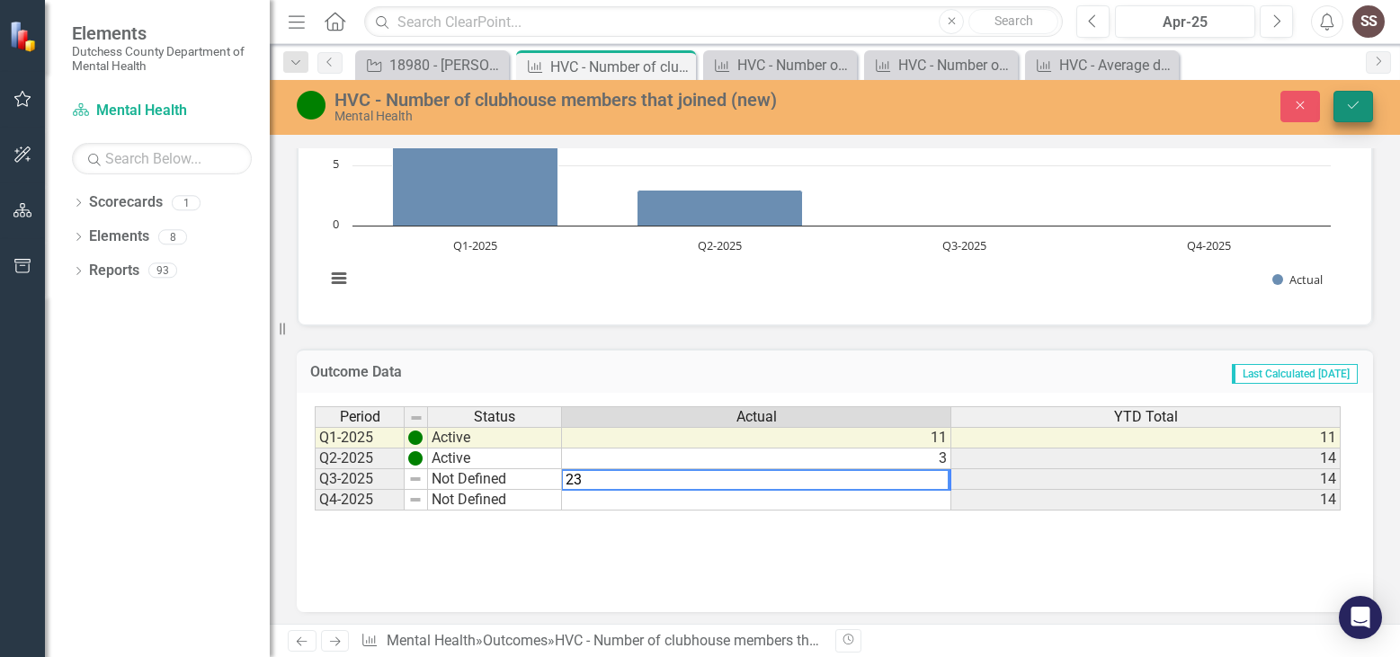
type textarea "23"
click at [1355, 98] on button "Save" at bounding box center [1353, 106] width 40 height 31
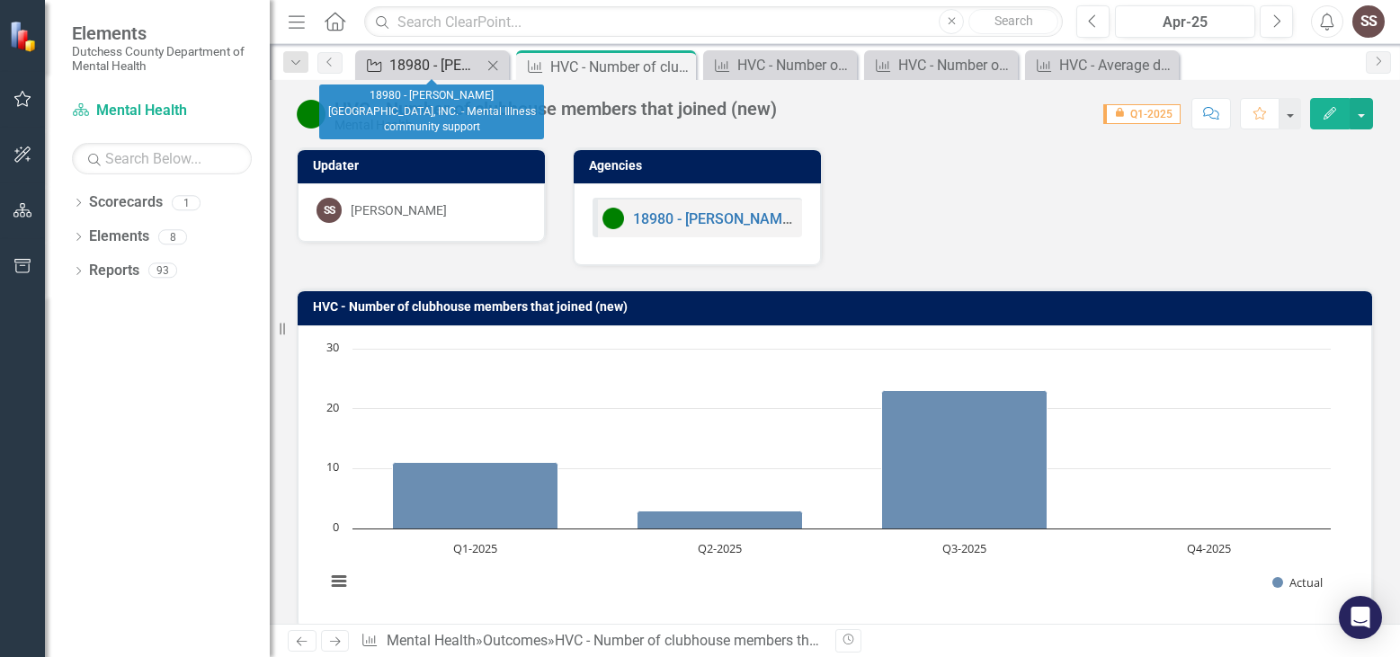
click at [402, 69] on div "18980 - [PERSON_NAME][GEOGRAPHIC_DATA], INC. - Mental Illness community support" at bounding box center [435, 65] width 93 height 22
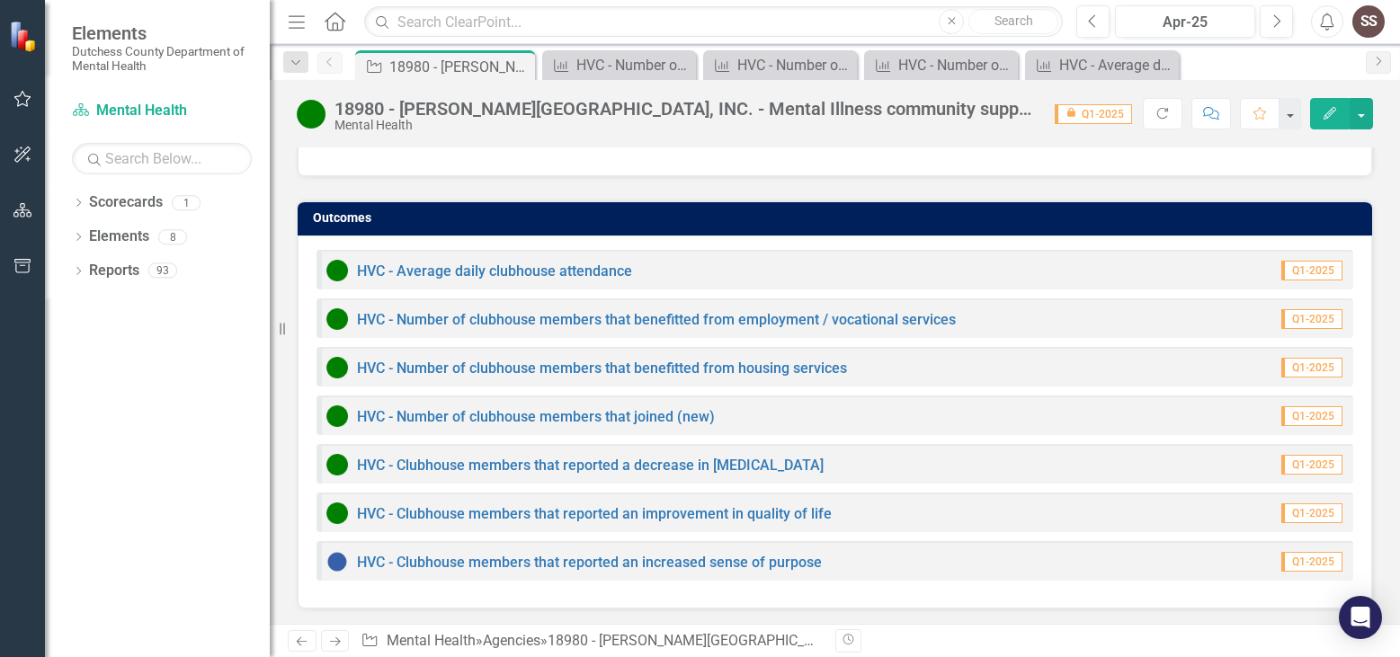
scroll to position [1297, 0]
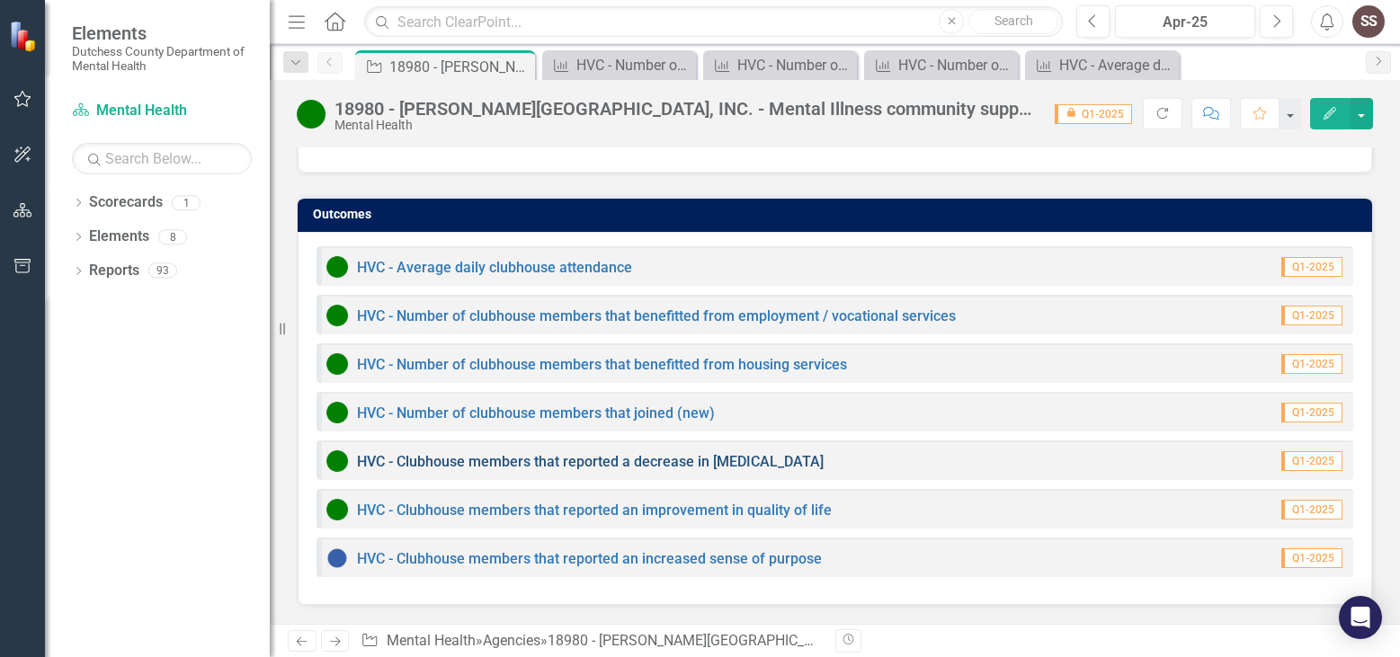
click at [581, 461] on link "HVC - Clubhouse members that reported a decrease in [MEDICAL_DATA]" at bounding box center [590, 461] width 467 height 17
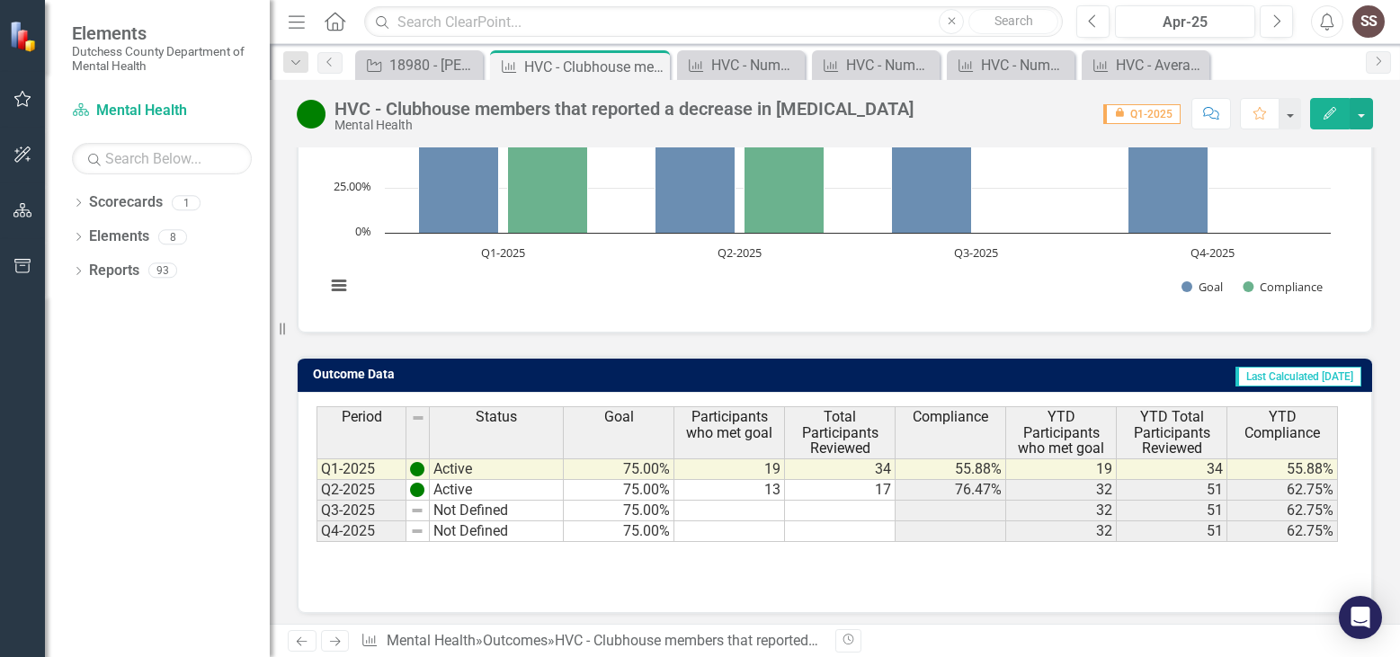
scroll to position [297, 0]
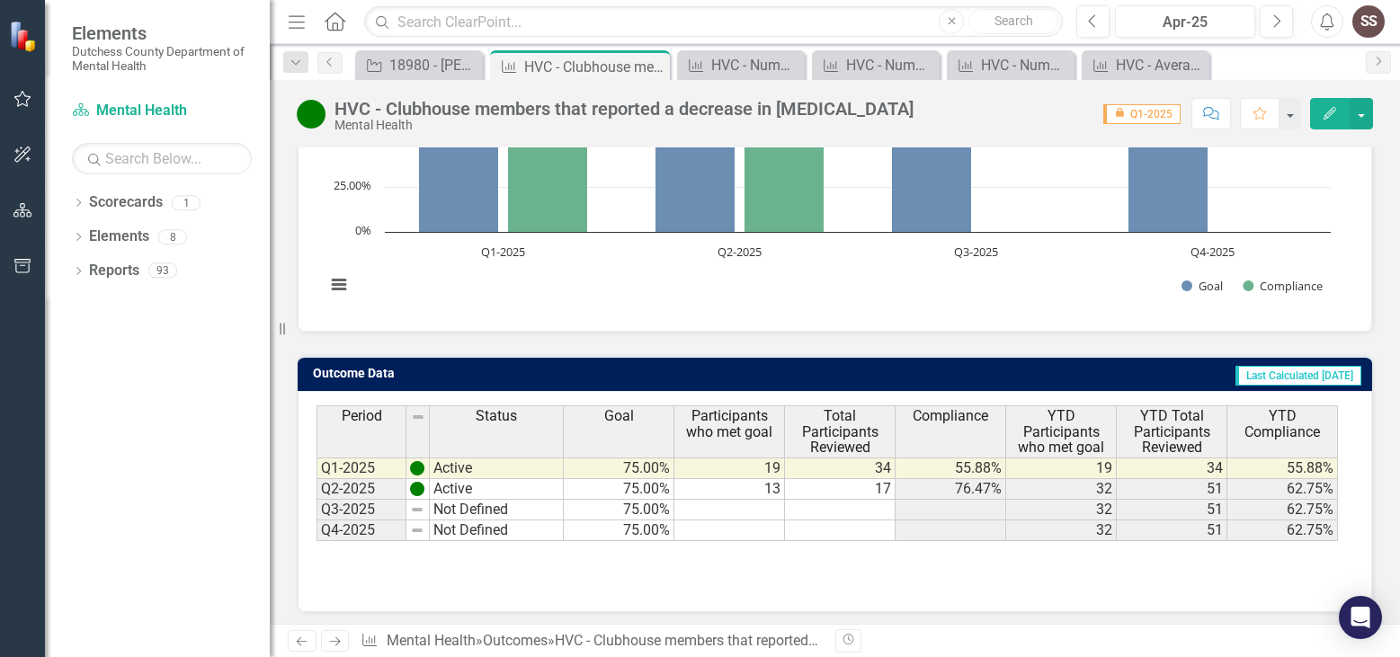
click at [775, 494] on td "13" at bounding box center [729, 489] width 111 height 21
click at [776, 516] on td at bounding box center [729, 510] width 111 height 21
click at [766, 510] on td at bounding box center [729, 510] width 111 height 21
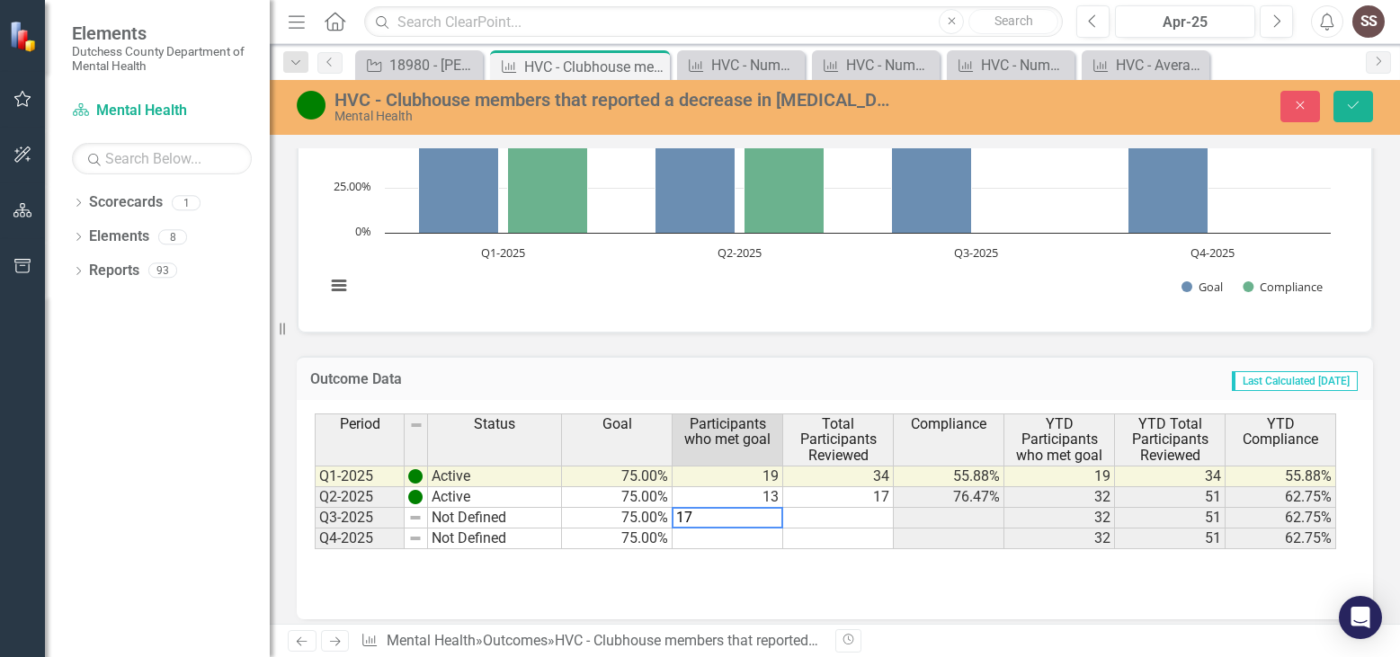
type textarea "17"
click at [877, 521] on td at bounding box center [838, 518] width 111 height 21
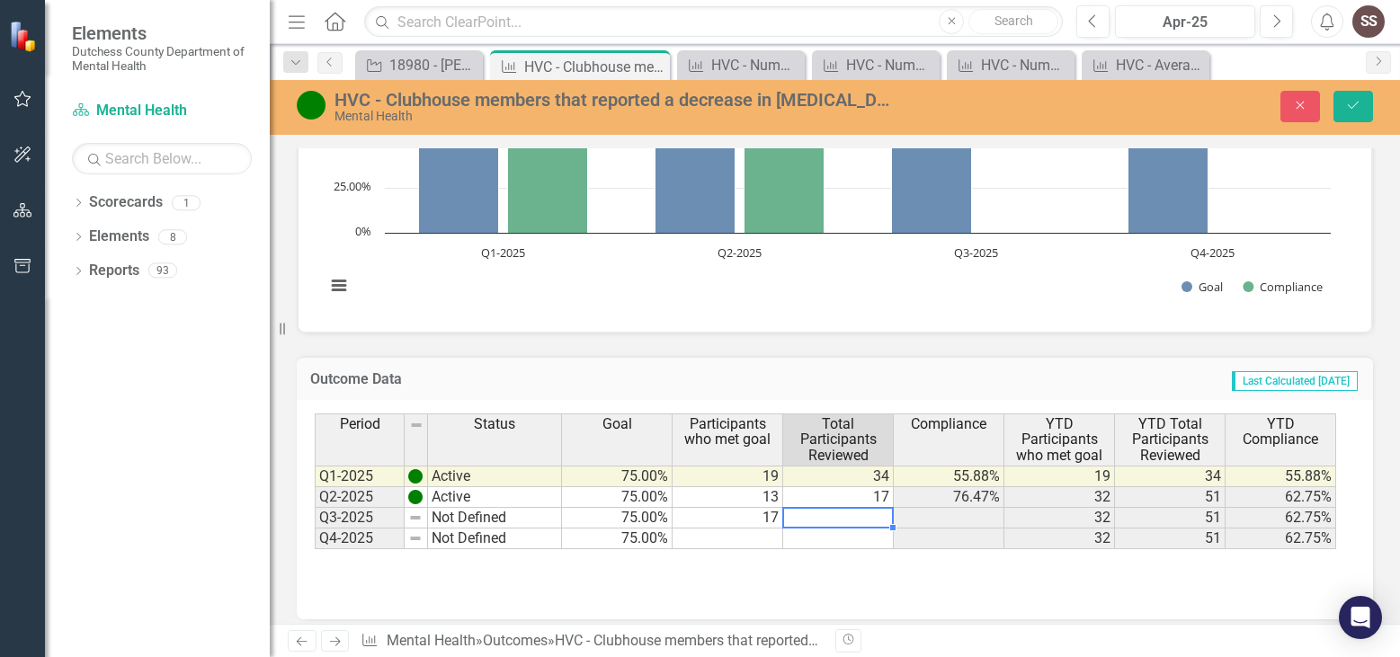
click at [877, 521] on td at bounding box center [838, 518] width 111 height 21
type textarea "25"
click at [1366, 103] on button "Save" at bounding box center [1353, 106] width 40 height 31
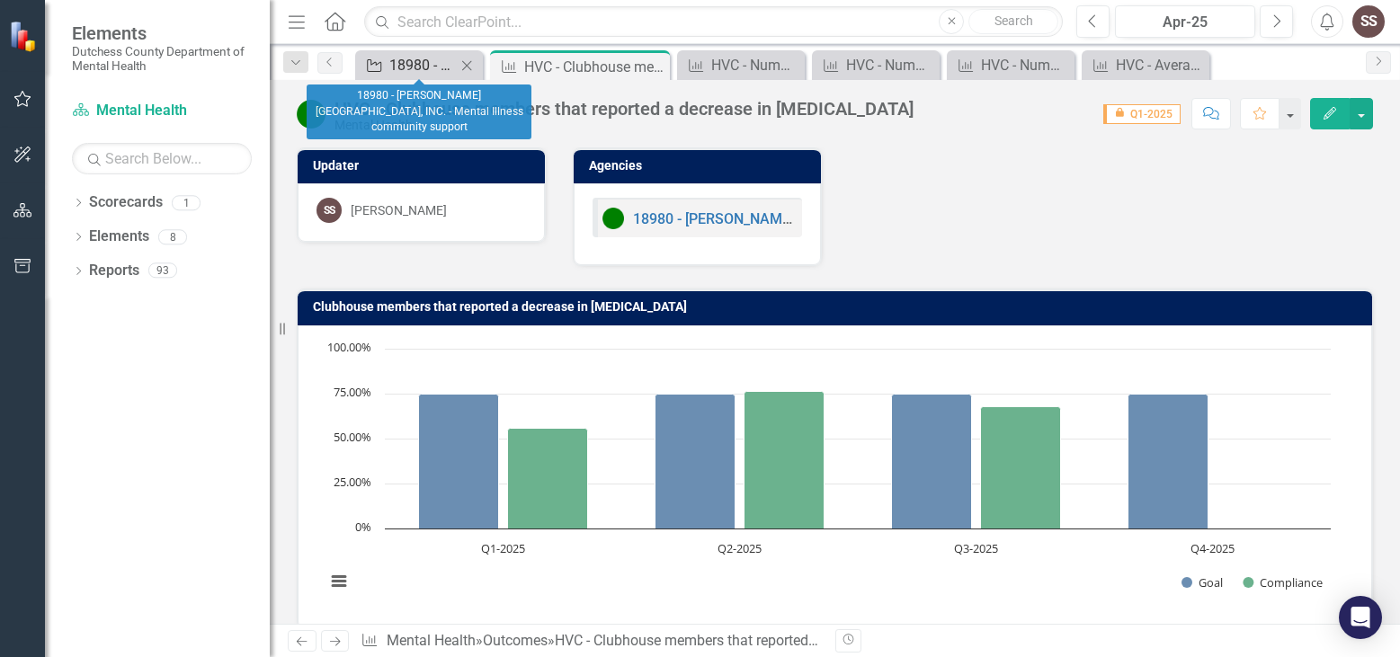
click at [374, 66] on icon "Agency" at bounding box center [374, 65] width 18 height 14
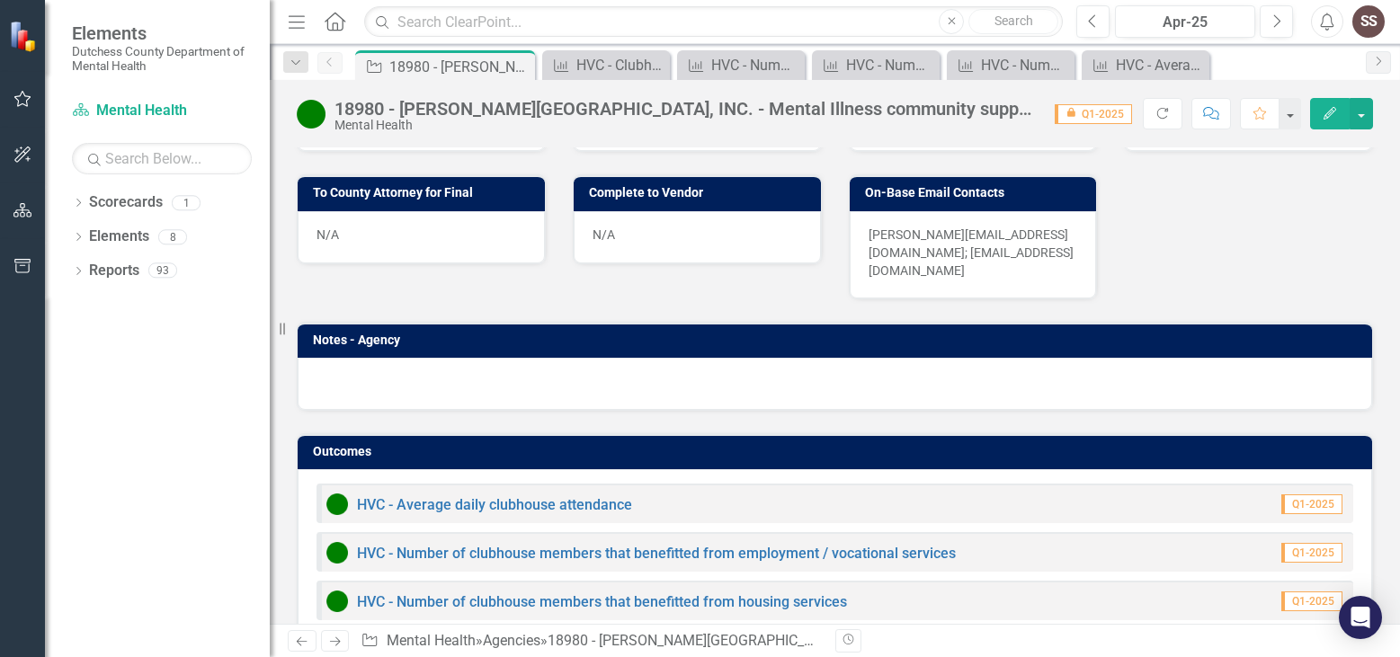
scroll to position [1297, 0]
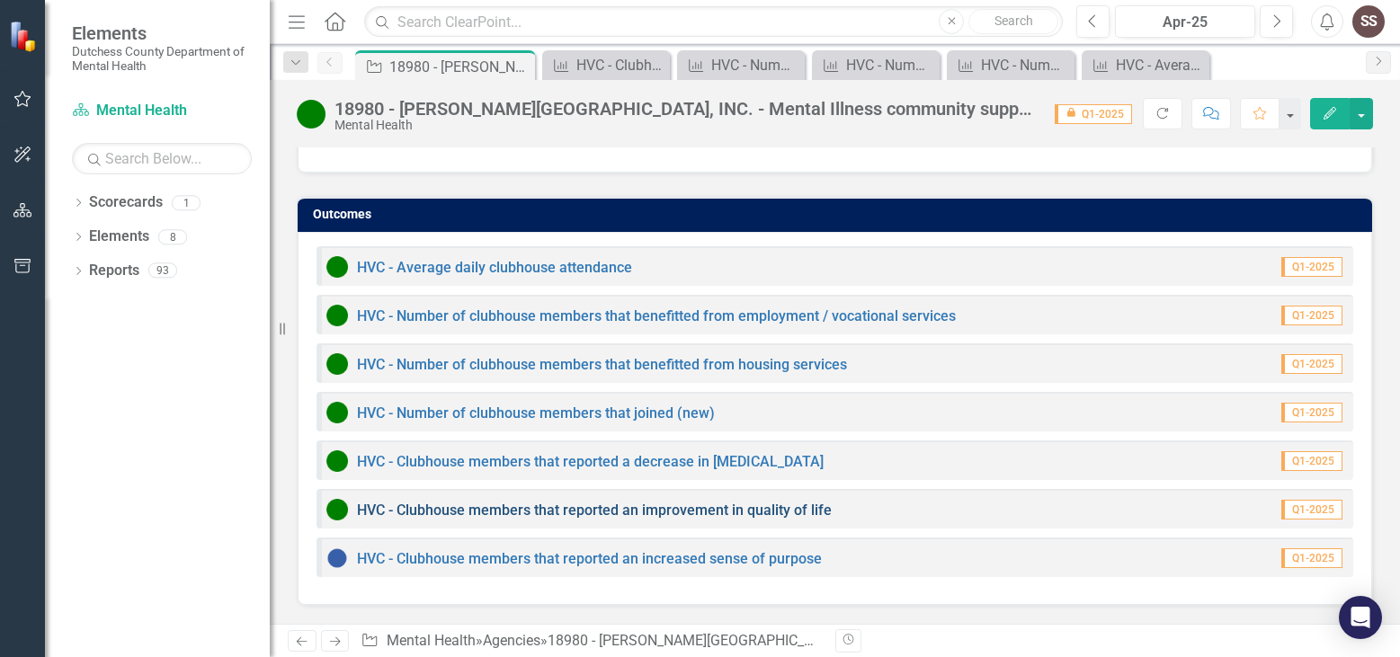
click at [729, 511] on link "HVC - Clubhouse members that reported an improvement in quality of life" at bounding box center [594, 510] width 475 height 17
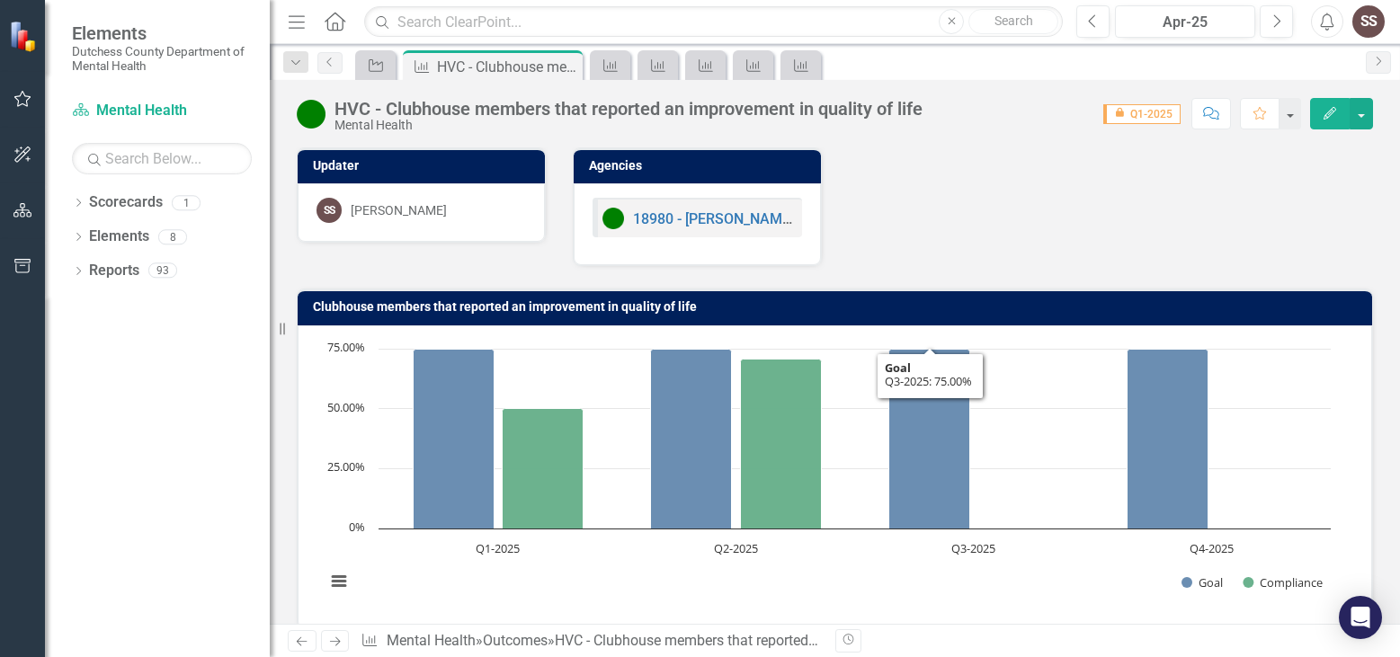
scroll to position [304, 0]
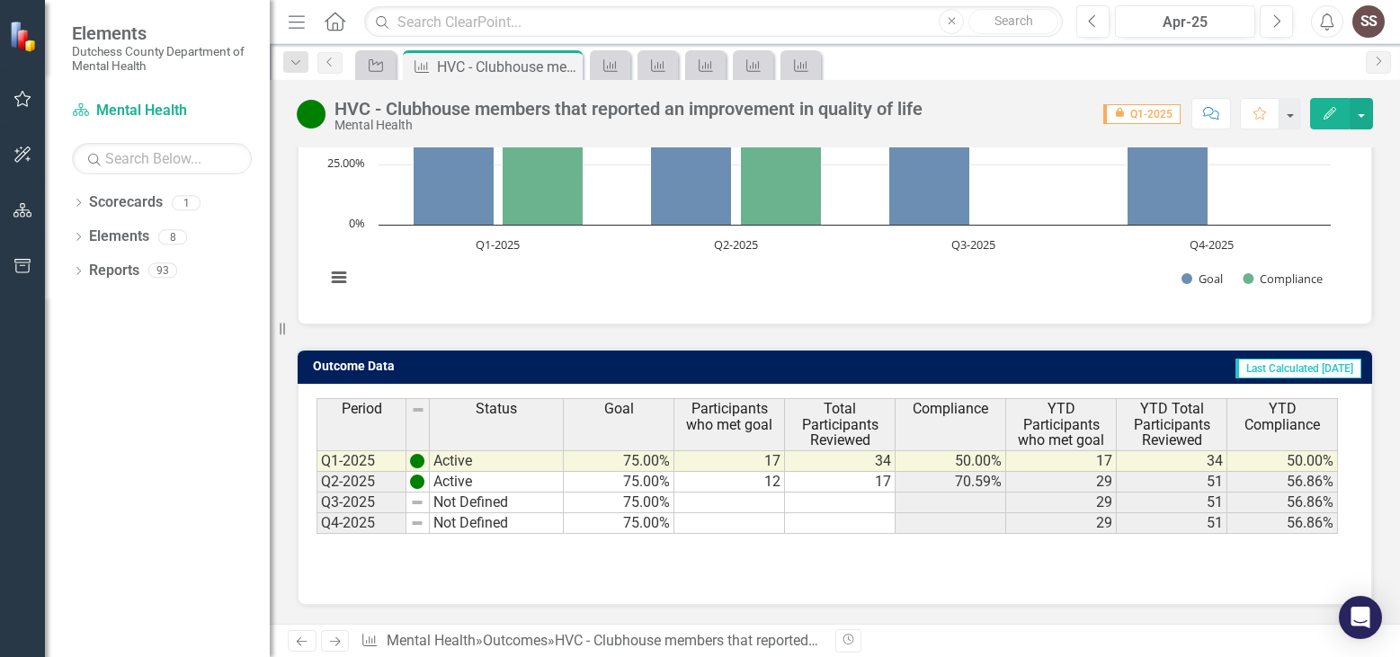
click at [748, 503] on td at bounding box center [729, 503] width 111 height 21
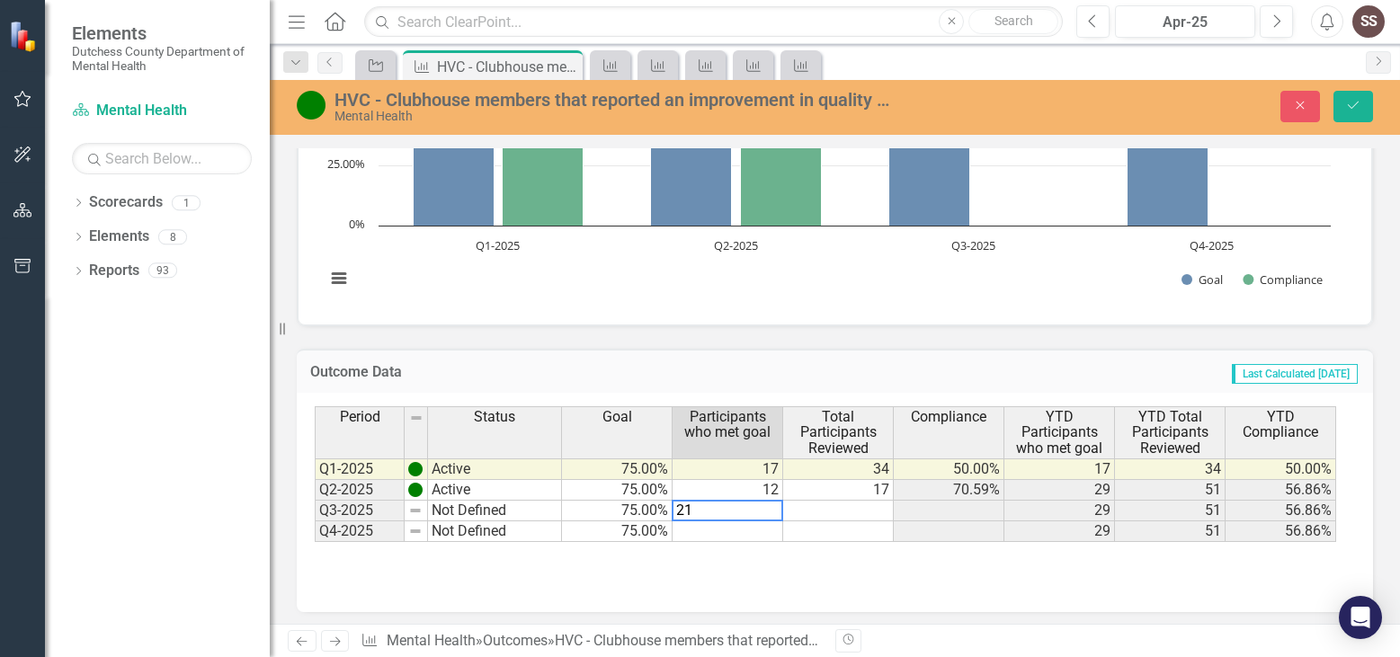
type textarea "21"
click at [862, 513] on td at bounding box center [838, 511] width 111 height 21
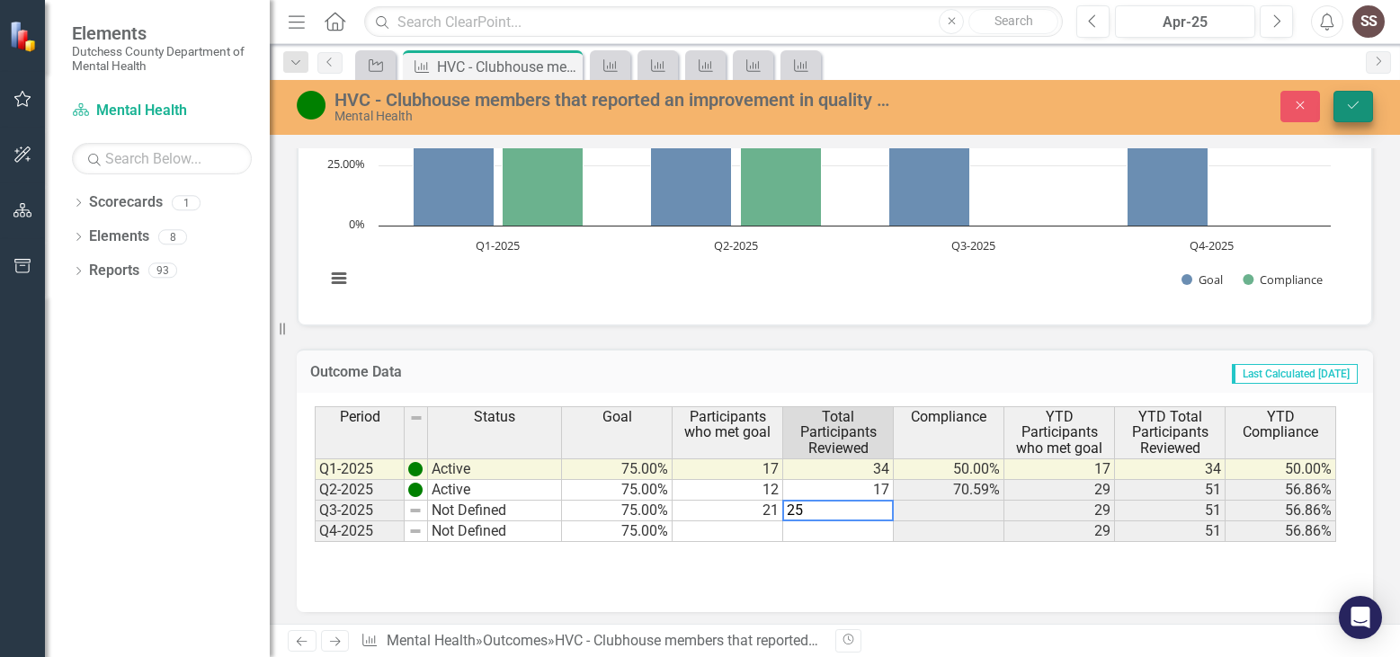
type textarea "25"
click at [1359, 103] on icon "Save" at bounding box center [1353, 105] width 16 height 13
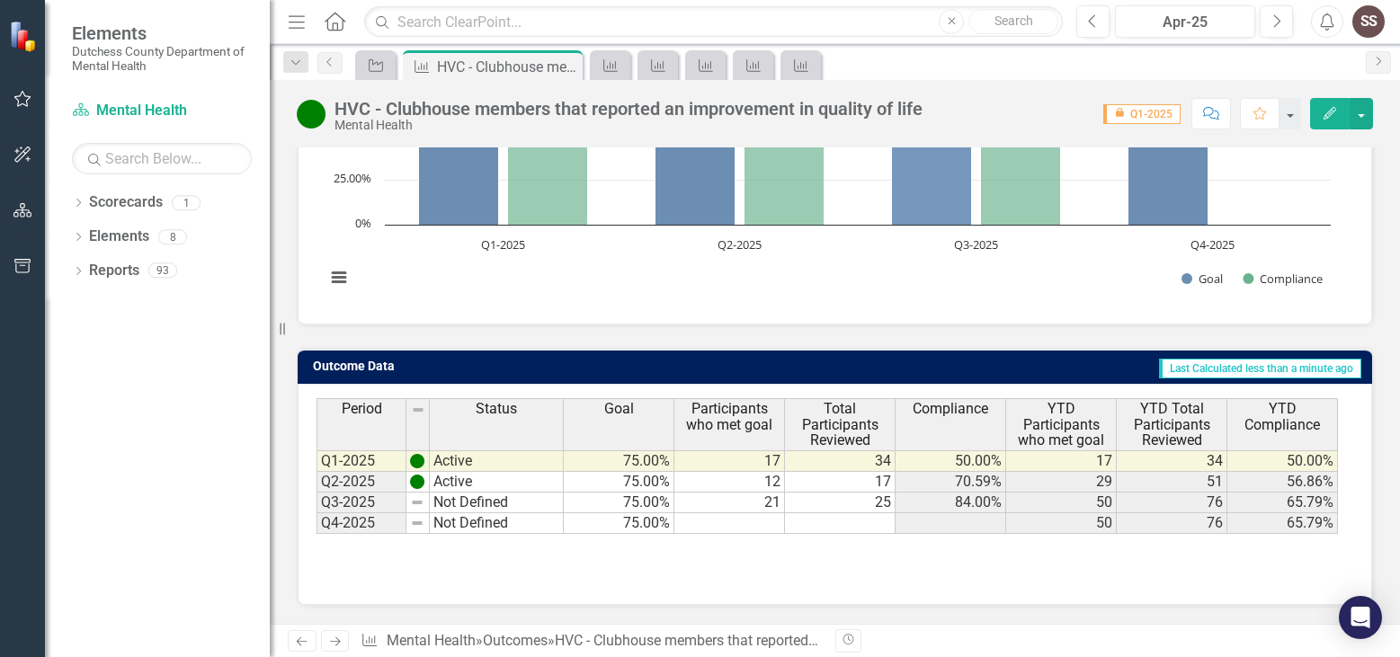
scroll to position [0, 0]
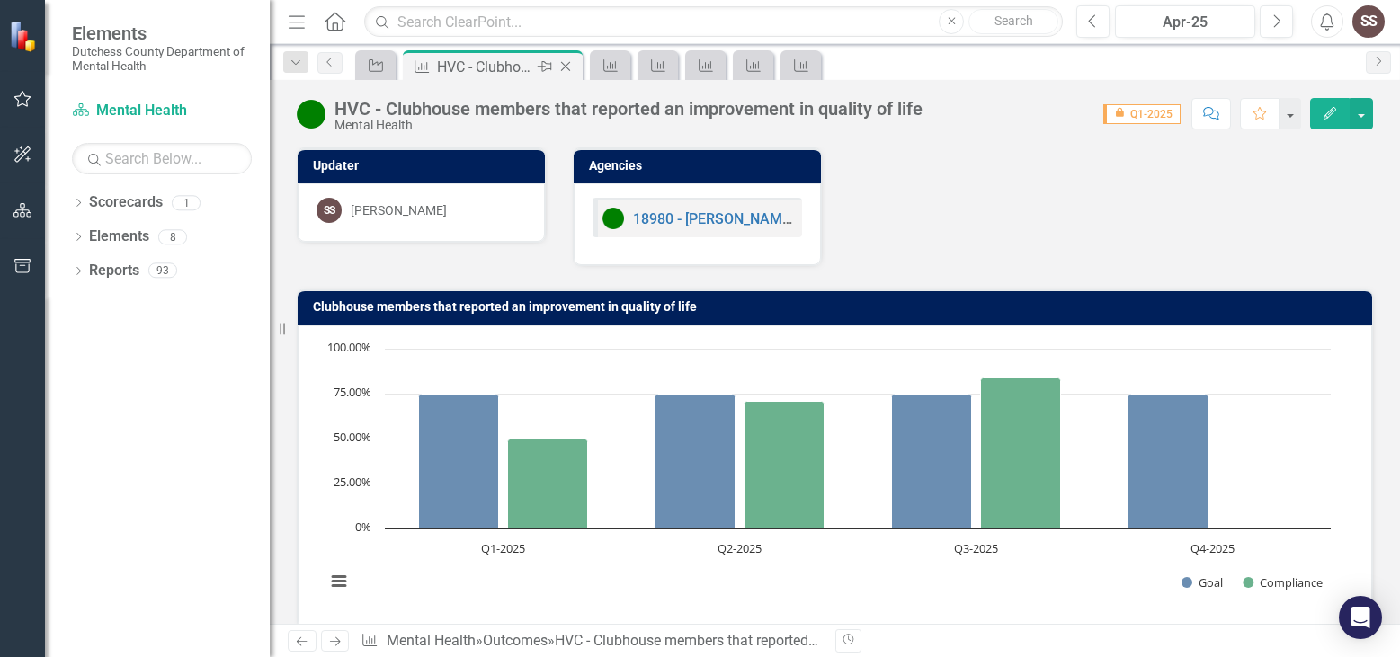
click at [511, 57] on div "HVC - Clubhouse members that reported an improvement in quality of life" at bounding box center [485, 67] width 96 height 22
click at [678, 225] on link "18980 - [PERSON_NAME][GEOGRAPHIC_DATA], INC. - Mental Illness community support" at bounding box center [915, 218] width 565 height 17
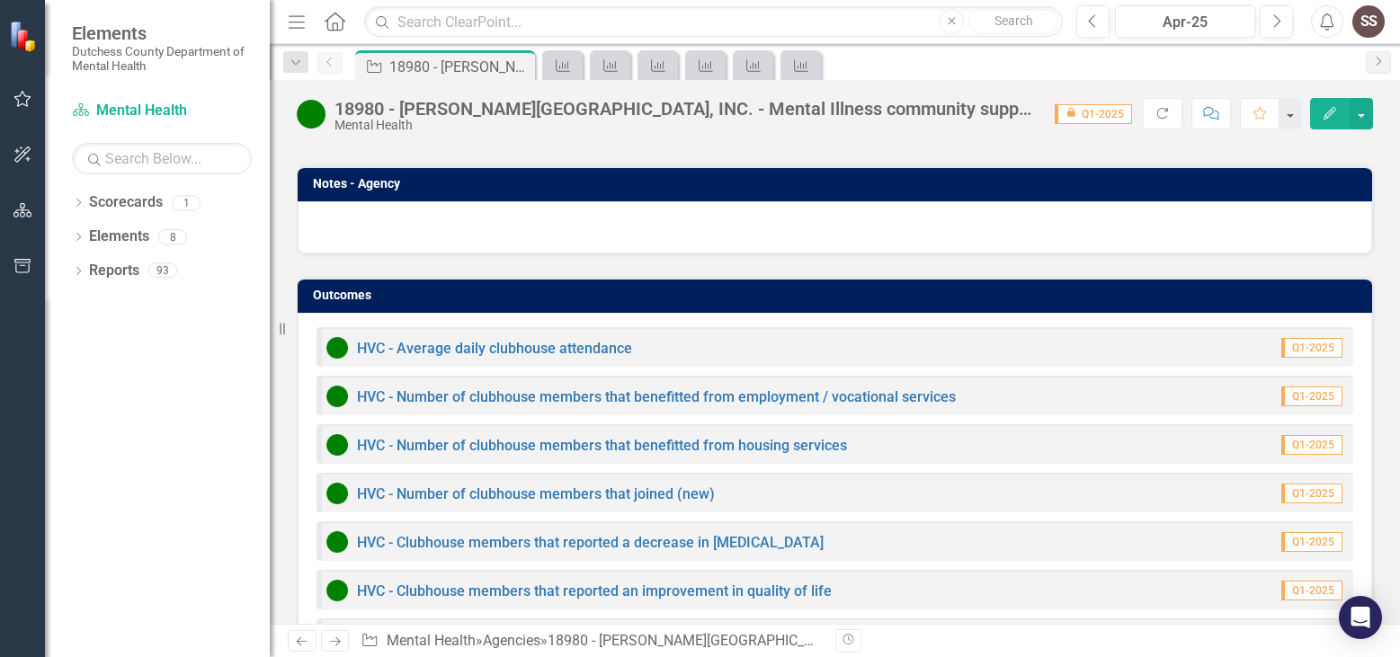
scroll to position [1297, 0]
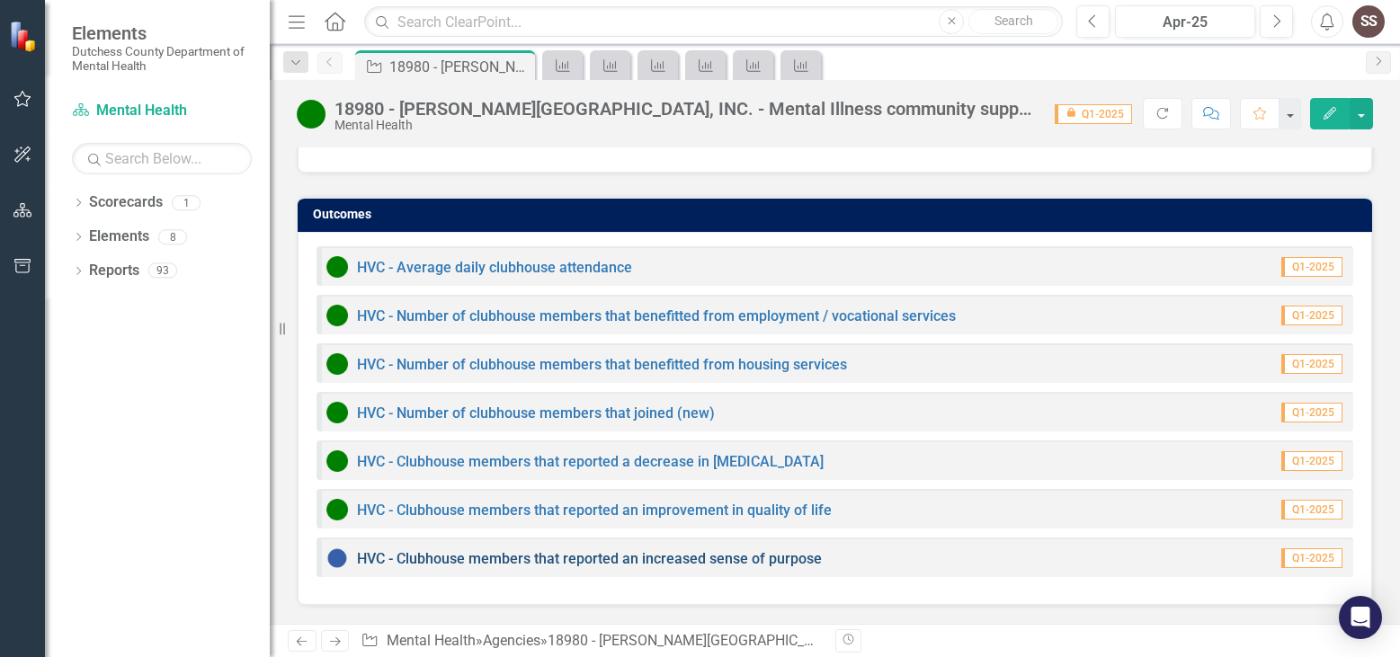
click at [750, 557] on link "HVC - Clubhouse members that reported an increased sense of purpose" at bounding box center [589, 558] width 465 height 17
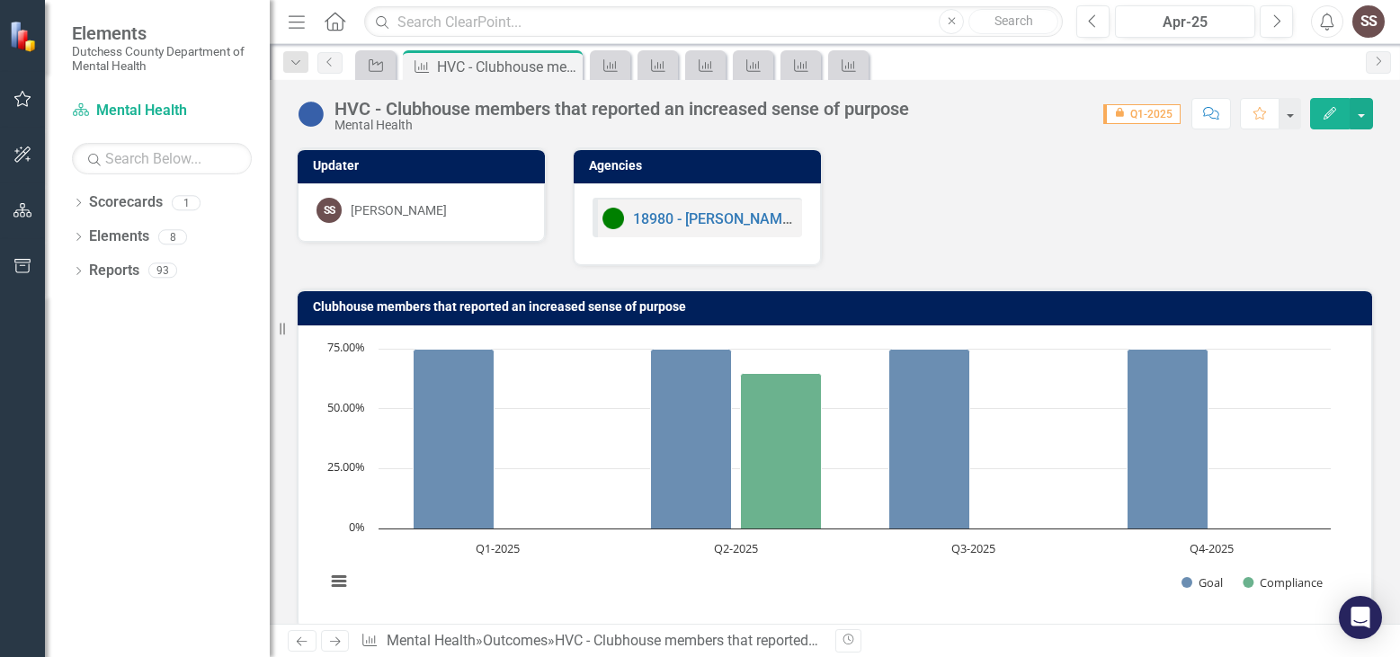
scroll to position [304, 0]
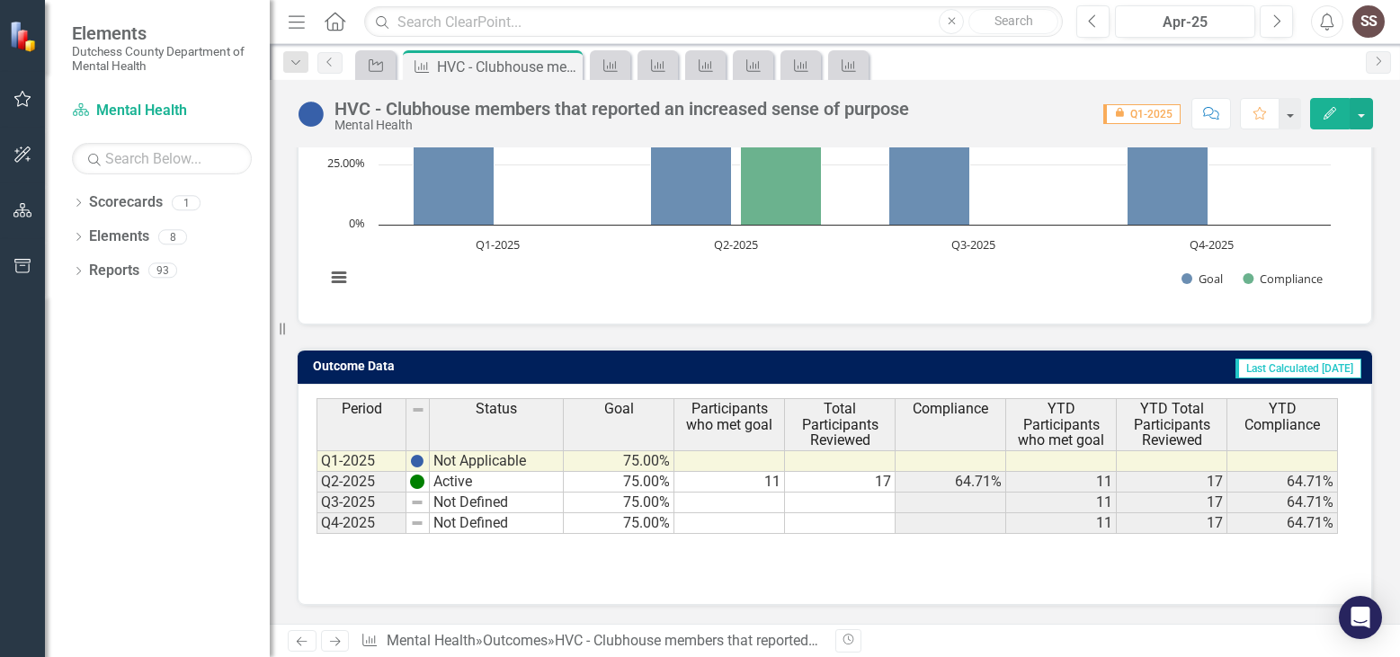
click at [766, 502] on td at bounding box center [729, 503] width 111 height 21
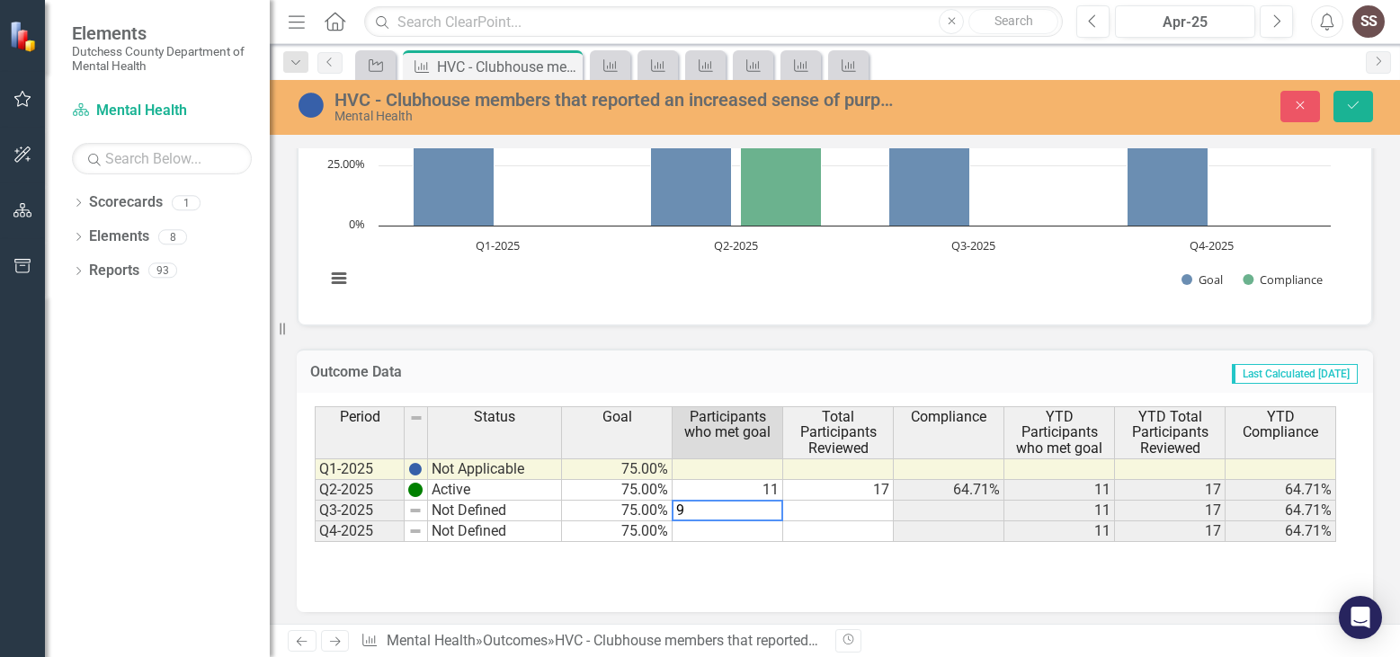
type textarea "9"
click at [840, 506] on td at bounding box center [838, 511] width 111 height 21
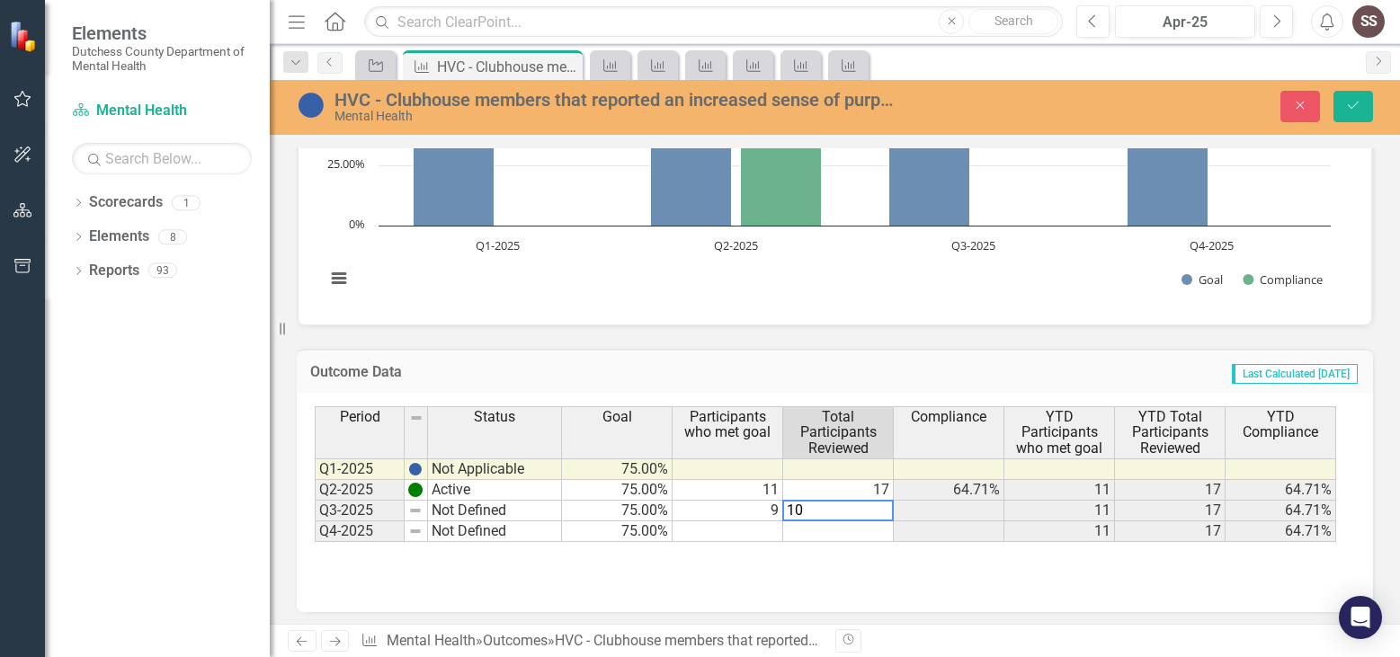
type textarea "10"
click at [896, 633] on div "Revision History" at bounding box center [1382, 640] width 1094 height 23
click at [1360, 109] on icon "Save" at bounding box center [1353, 105] width 16 height 13
